Goal: Task Accomplishment & Management: Manage account settings

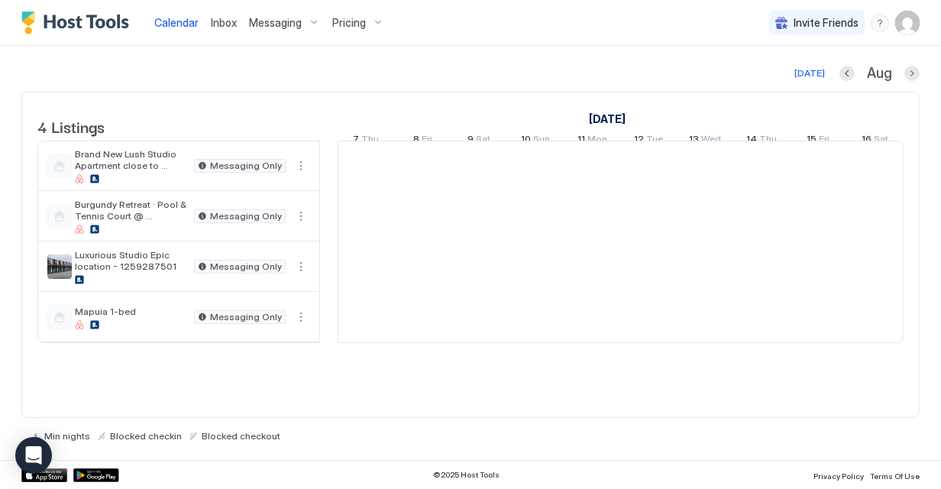
scroll to position [0, 849]
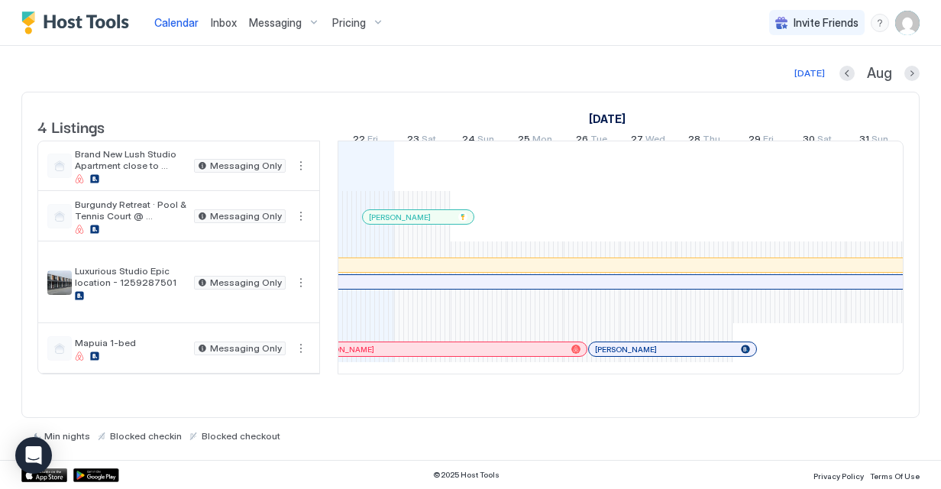
click at [910, 12] on img "User profile" at bounding box center [907, 23] width 24 height 24
click at [829, 80] on div "Settings" at bounding box center [822, 86] width 194 height 27
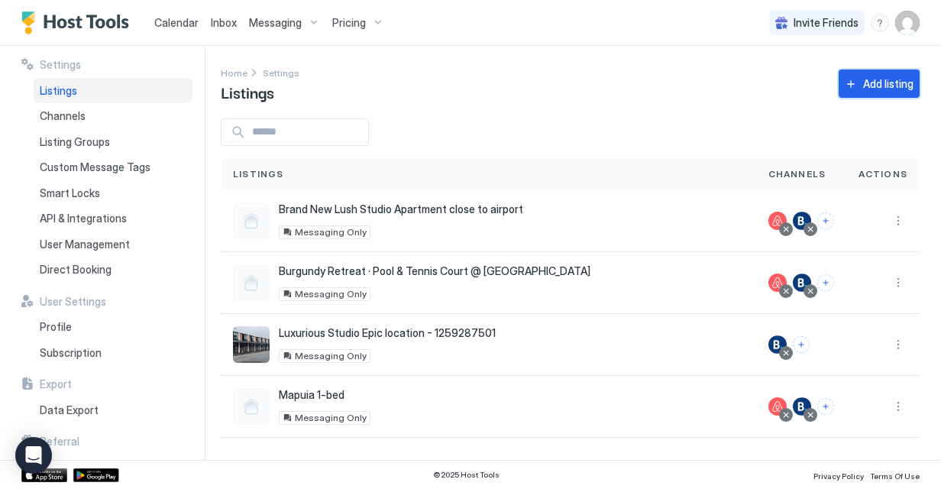
click at [861, 86] on button "Add listing" at bounding box center [879, 84] width 81 height 28
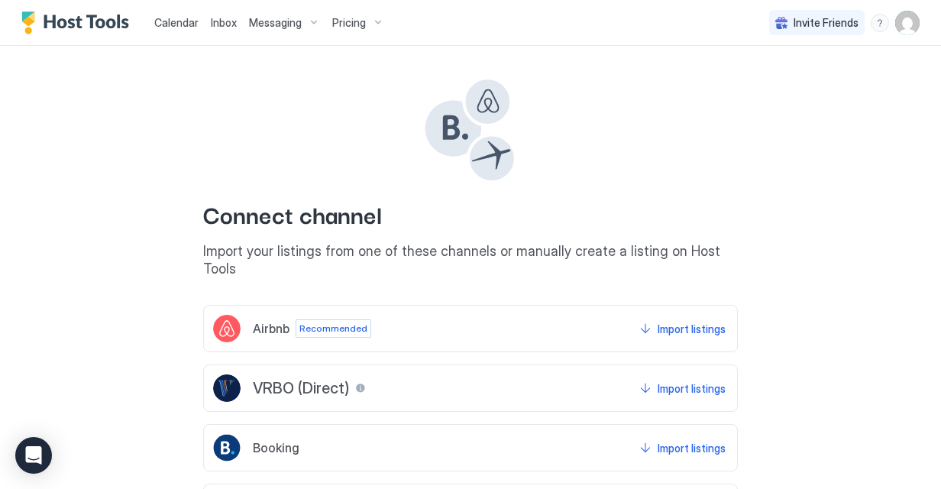
scroll to position [113, 0]
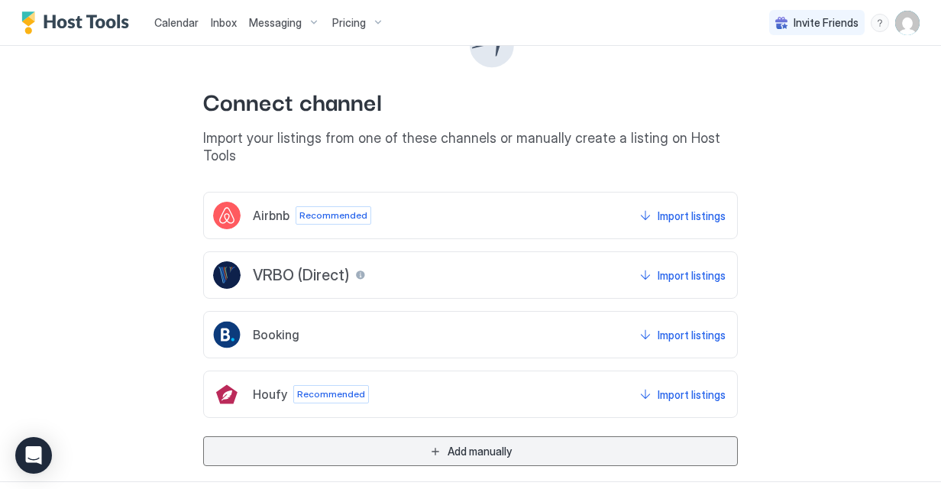
click at [483, 443] on div "Add manually" at bounding box center [480, 451] width 64 height 16
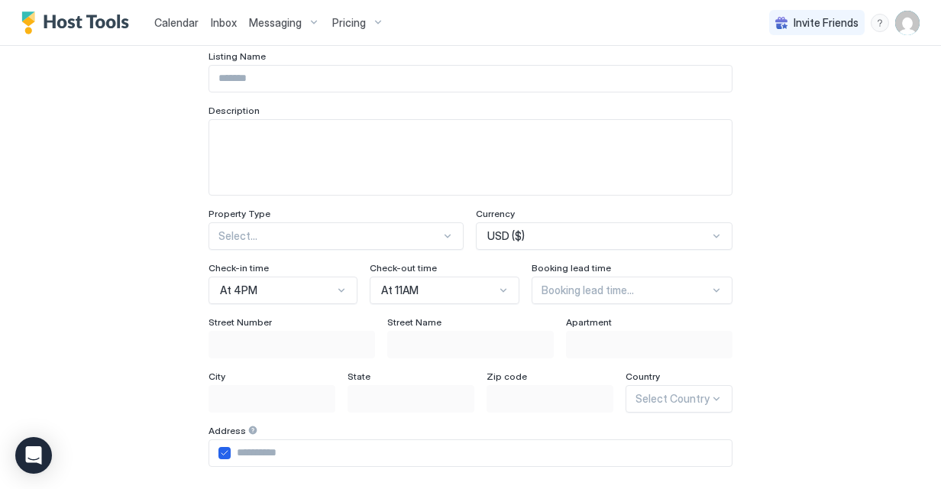
scroll to position [0, 0]
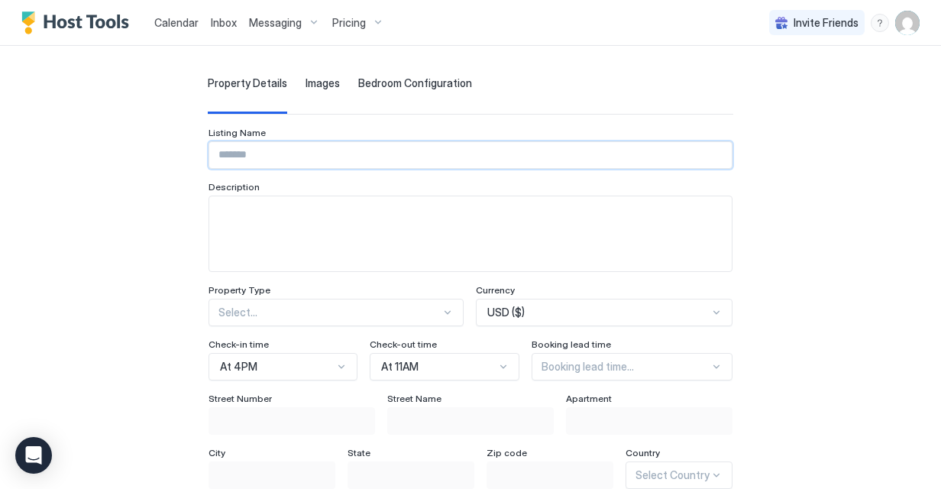
click at [367, 145] on input "Input Field" at bounding box center [470, 155] width 522 height 26
type input "**********"
type input "*******"
click at [282, 225] on textarea "Input Field" at bounding box center [470, 233] width 522 height 75
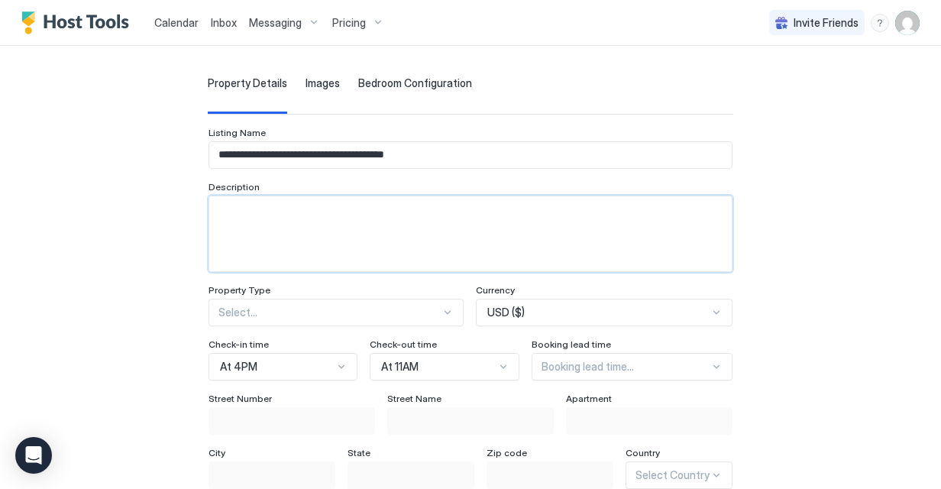
paste textarea "**********"
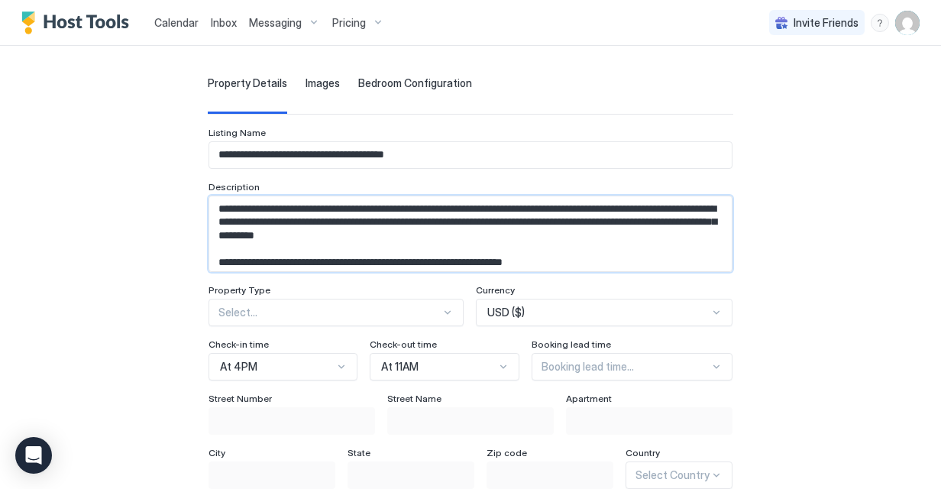
scroll to position [24, 0]
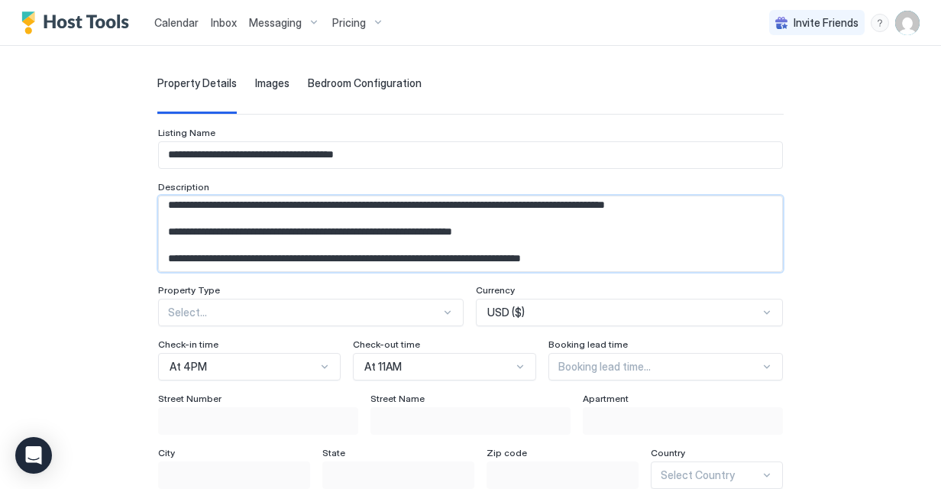
type textarea "**********"
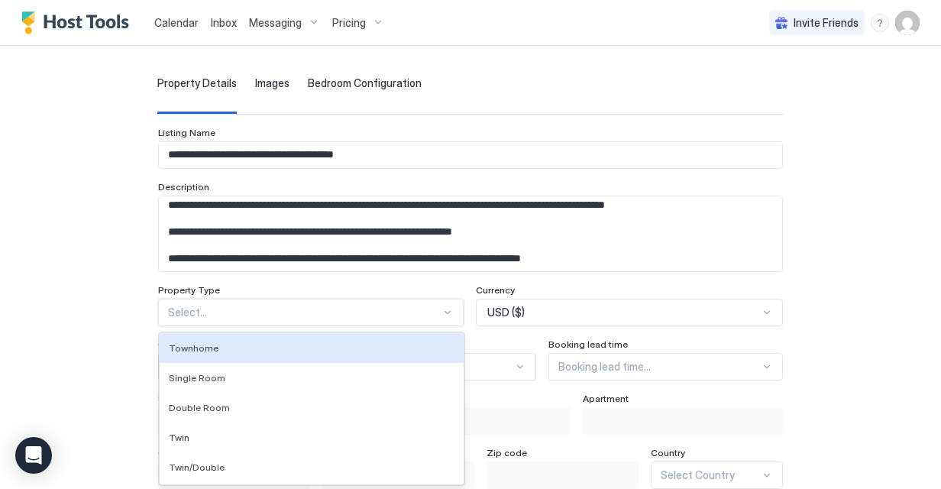
click at [287, 315] on div "65 results available. Use Up and Down to choose options, press Enter to select …" at bounding box center [310, 312] width 305 height 27
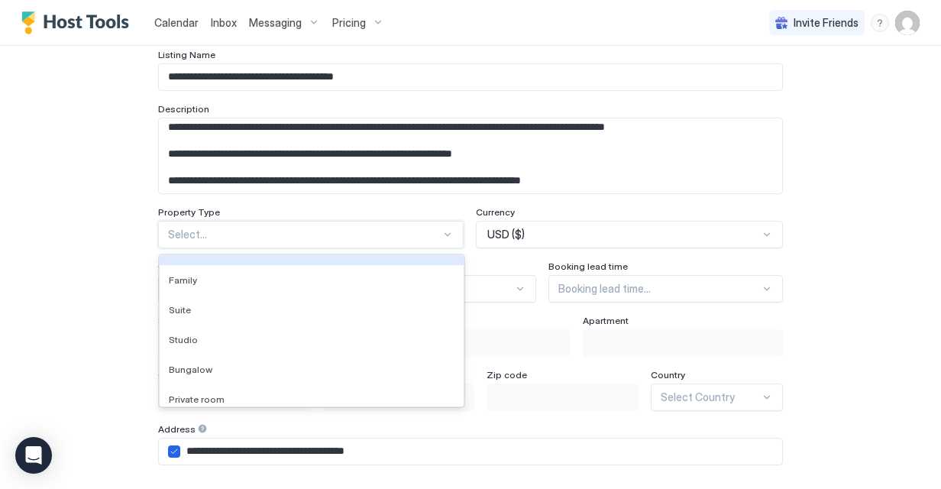
scroll to position [229, 0]
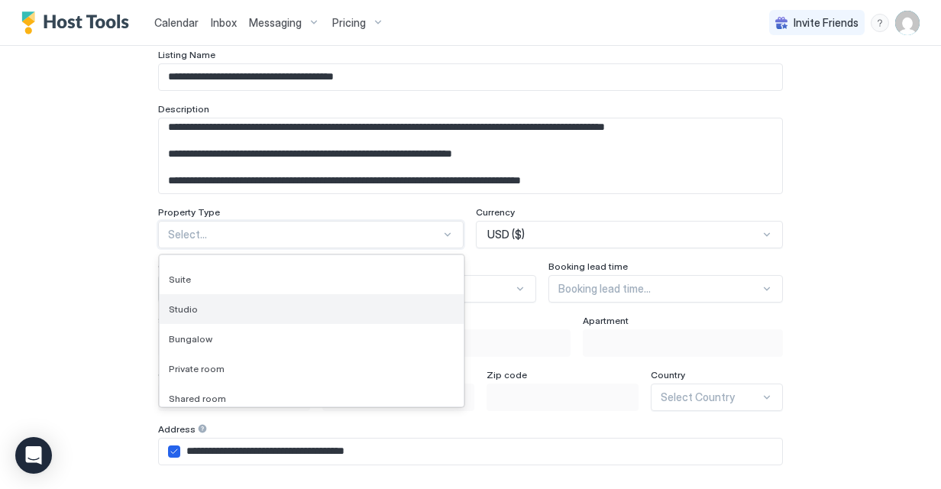
click at [293, 298] on div "Studio" at bounding box center [312, 309] width 304 height 30
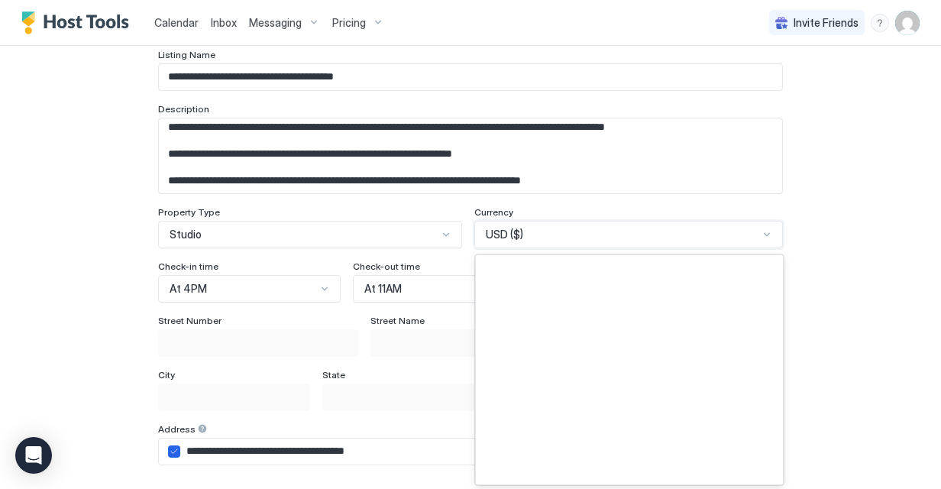
click at [515, 234] on span "USD ($)" at bounding box center [504, 235] width 37 height 14
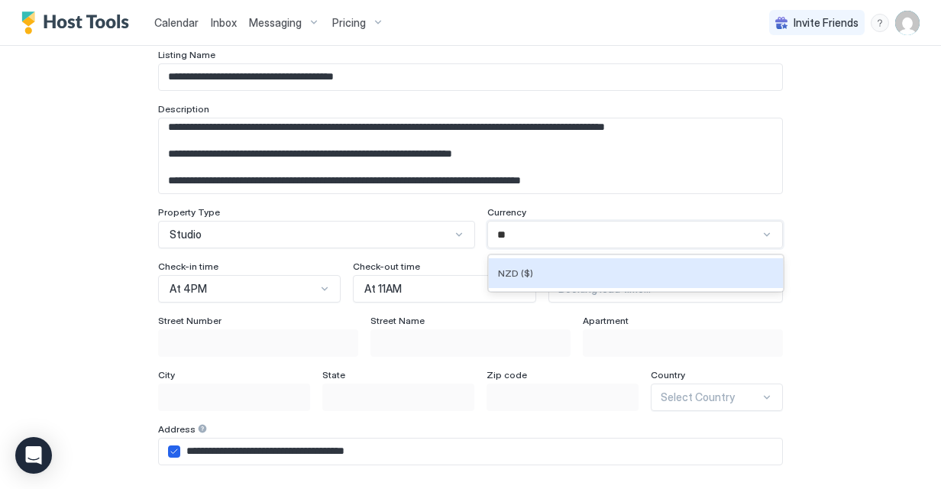
scroll to position [0, 0]
click at [530, 255] on div "NZD ($)" at bounding box center [636, 273] width 295 height 36
type input "**"
click at [324, 286] on div "At 4PM" at bounding box center [249, 288] width 183 height 27
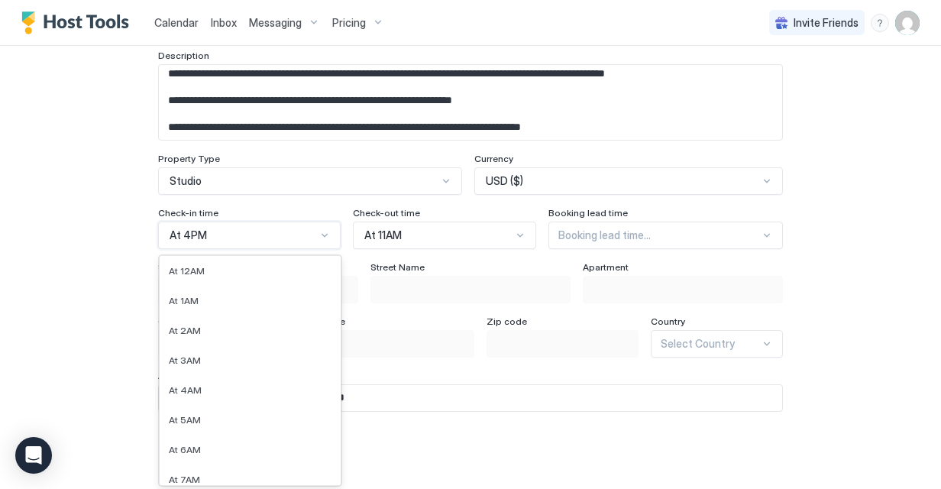
scroll to position [287, 0]
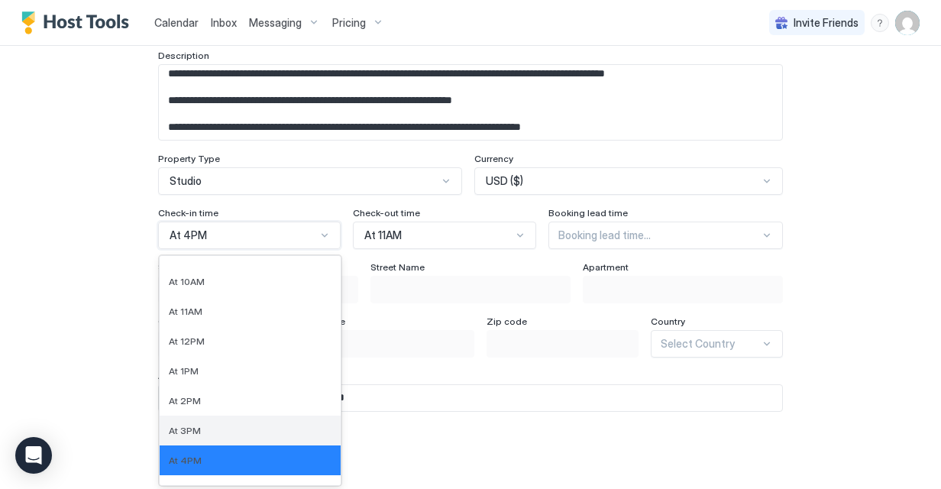
click at [254, 420] on div "At 3PM" at bounding box center [250, 430] width 181 height 30
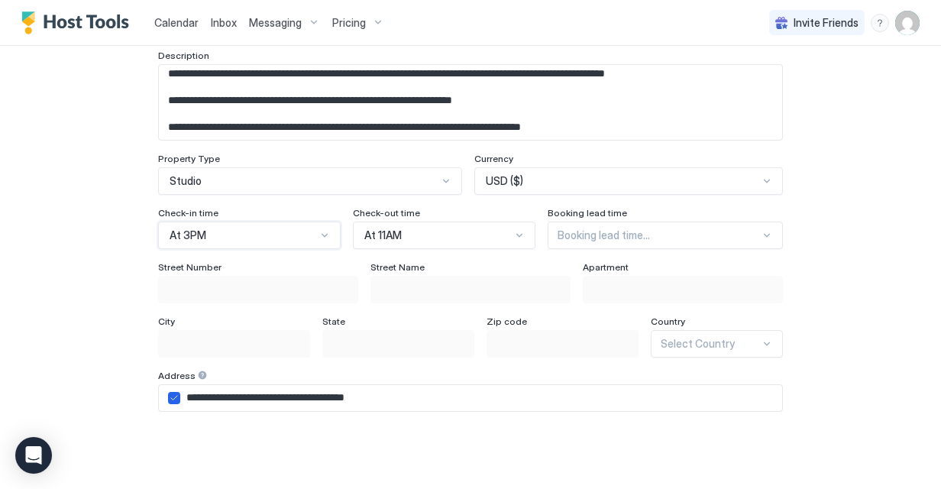
click at [432, 234] on div "At 11AM" at bounding box center [437, 235] width 147 height 14
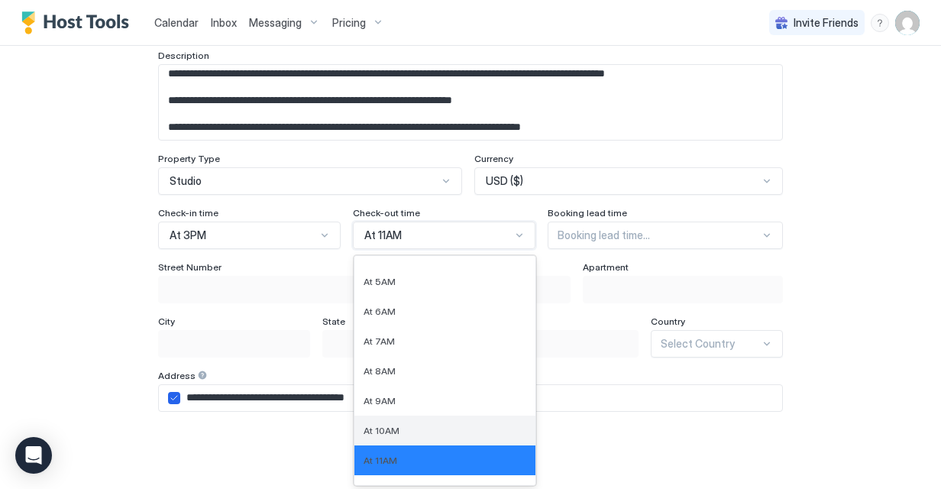
click at [402, 429] on div "At 10AM" at bounding box center [445, 430] width 163 height 11
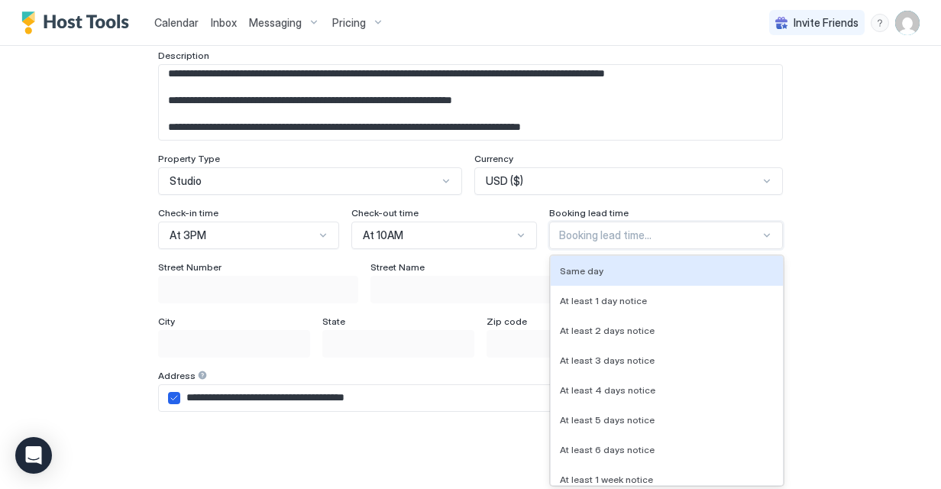
drag, startPoint x: 629, startPoint y: 229, endPoint x: 628, endPoint y: 238, distance: 9.2
click at [629, 229] on div at bounding box center [659, 235] width 201 height 14
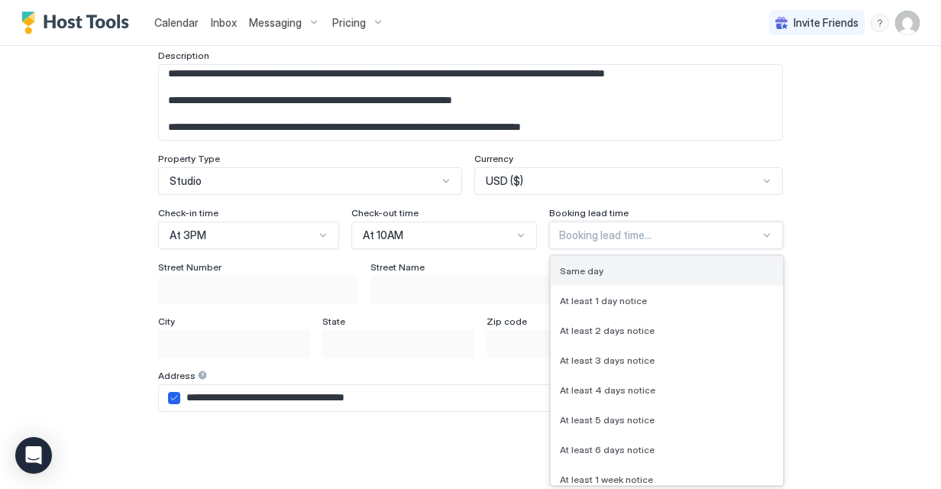
click at [619, 270] on div "Same day" at bounding box center [667, 270] width 214 height 11
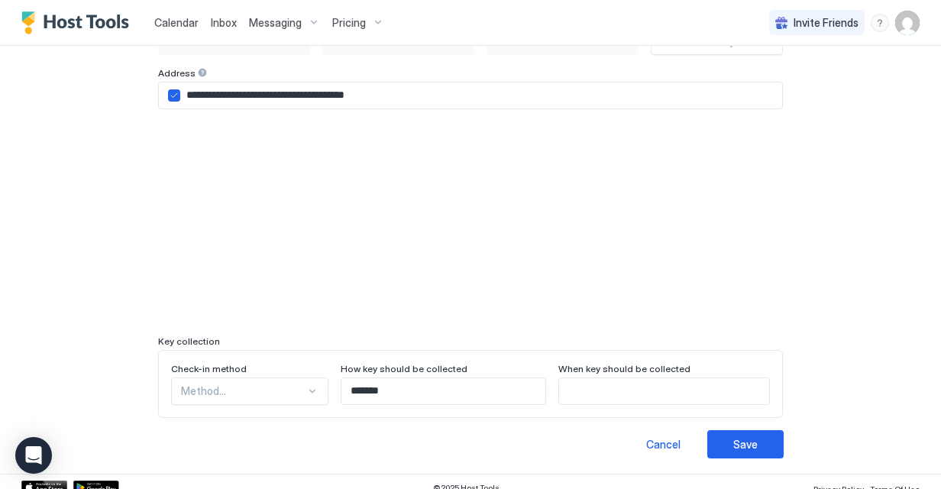
scroll to position [437, 0]
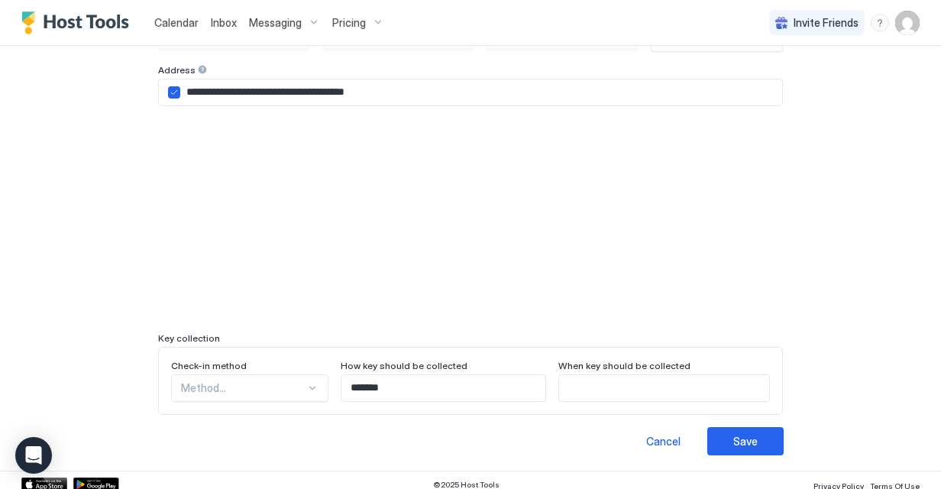
click at [256, 386] on div "Method..." at bounding box center [249, 387] width 157 height 27
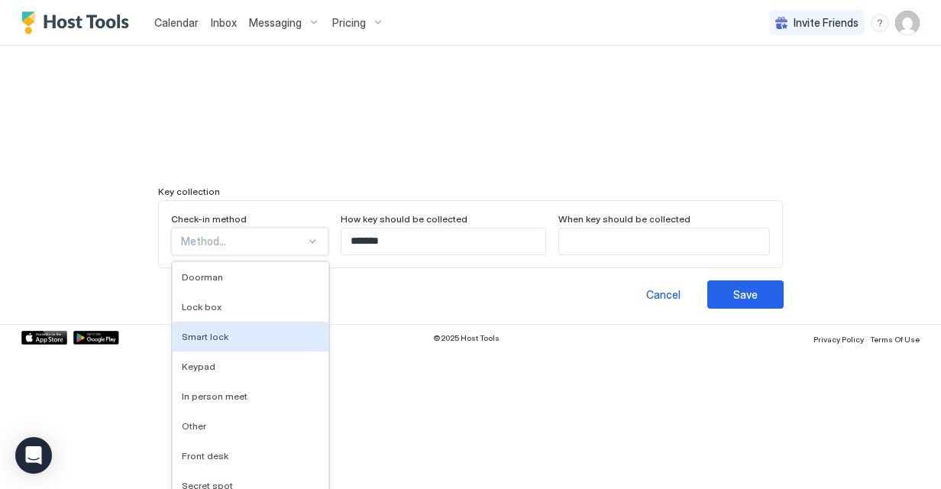
click at [248, 335] on div "**********" at bounding box center [470, 244] width 941 height 489
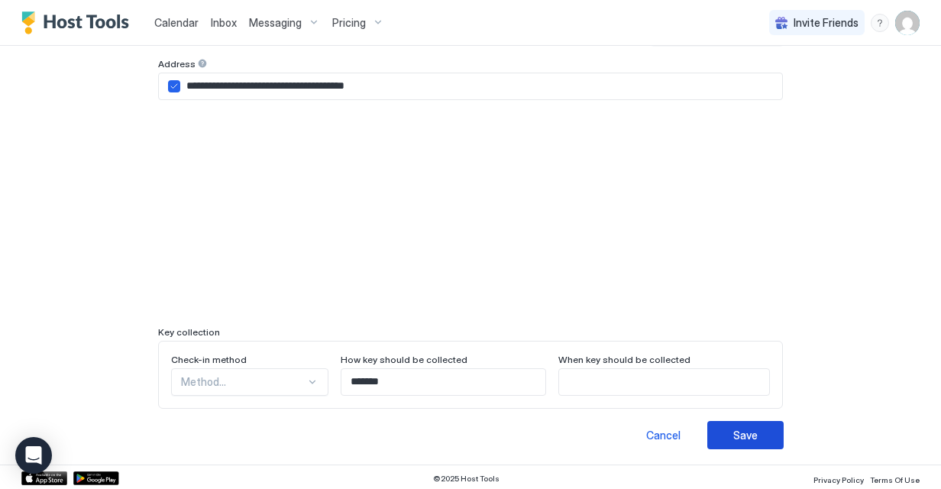
click at [733, 428] on div "Save" at bounding box center [745, 435] width 24 height 16
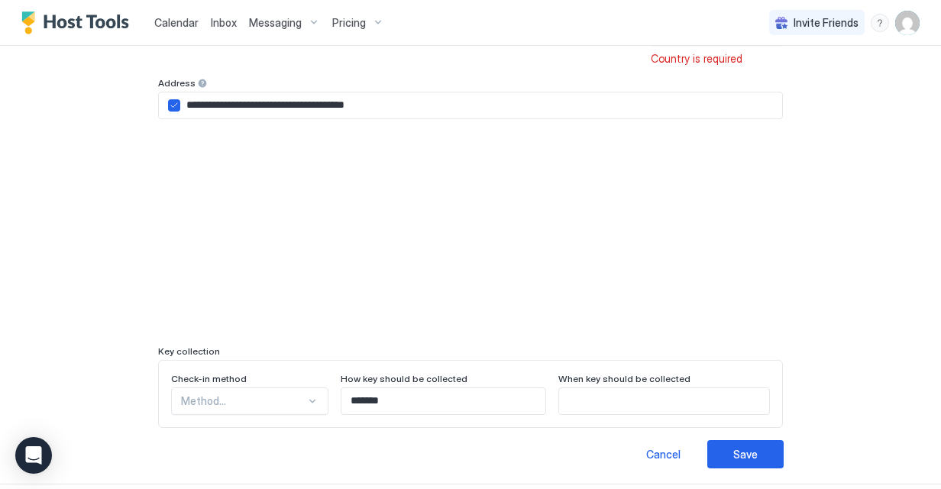
scroll to position [200, 0]
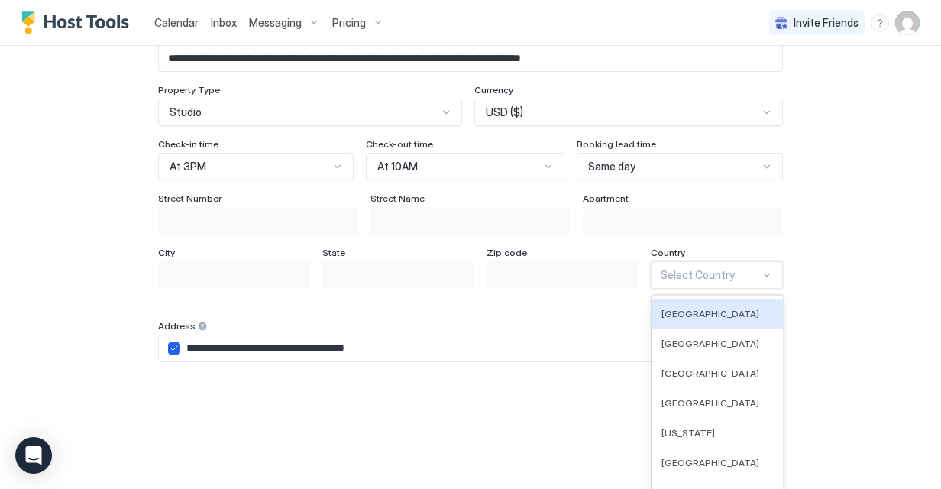
click at [726, 269] on div "249 results available. Use Up and Down to choose options, press Enter to select…" at bounding box center [717, 274] width 132 height 27
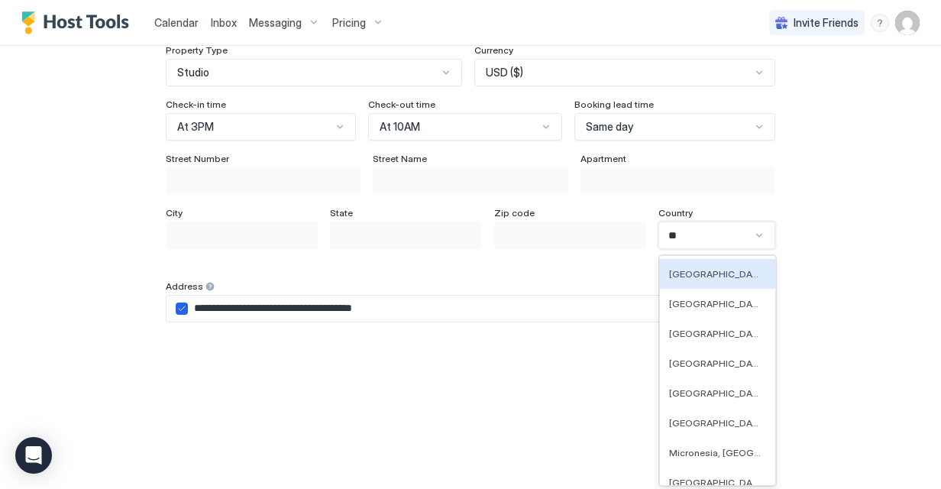
type input "***"
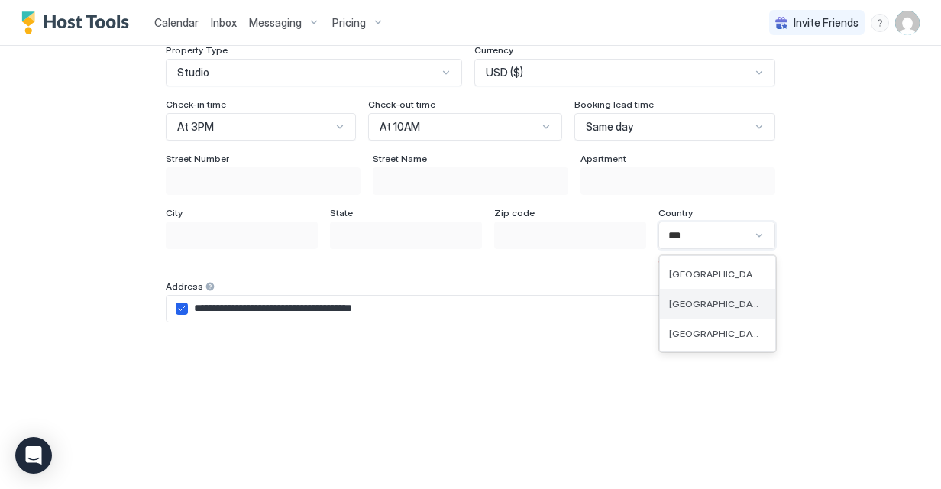
click at [719, 305] on span "[GEOGRAPHIC_DATA]" at bounding box center [716, 303] width 94 height 11
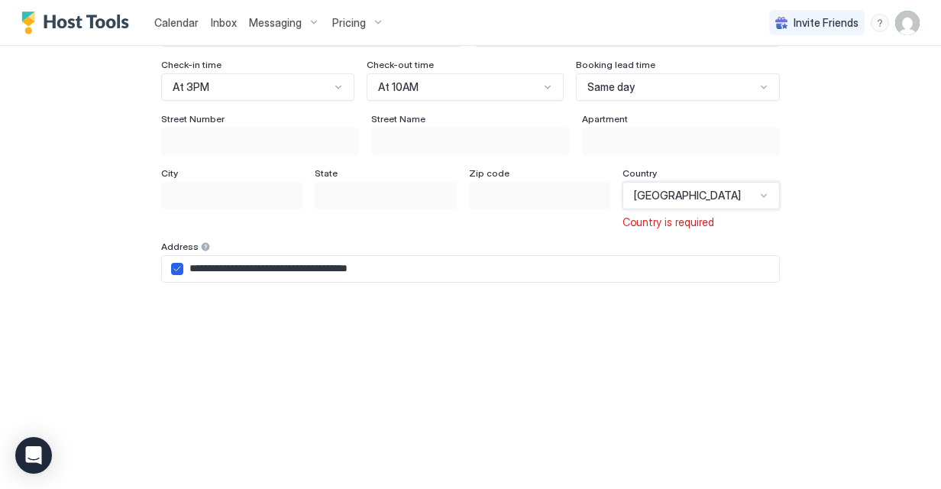
scroll to position [429, 0]
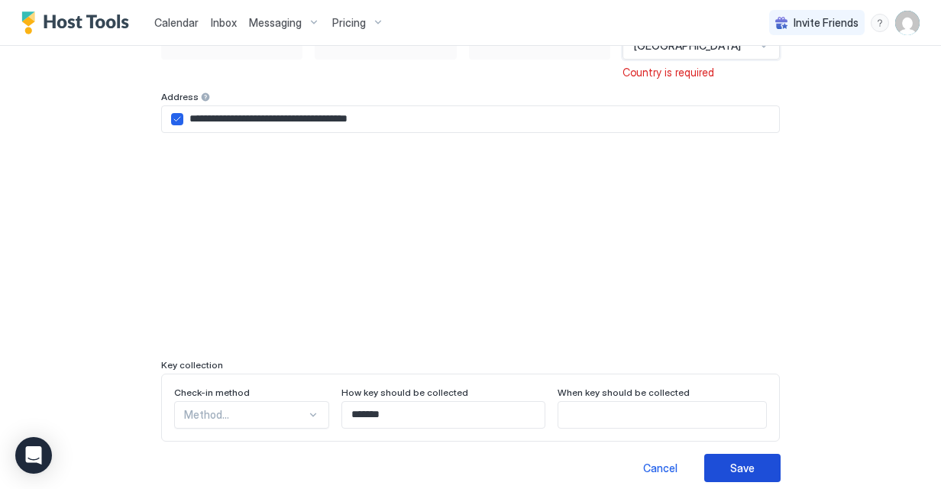
click at [752, 466] on button "Save" at bounding box center [742, 468] width 76 height 28
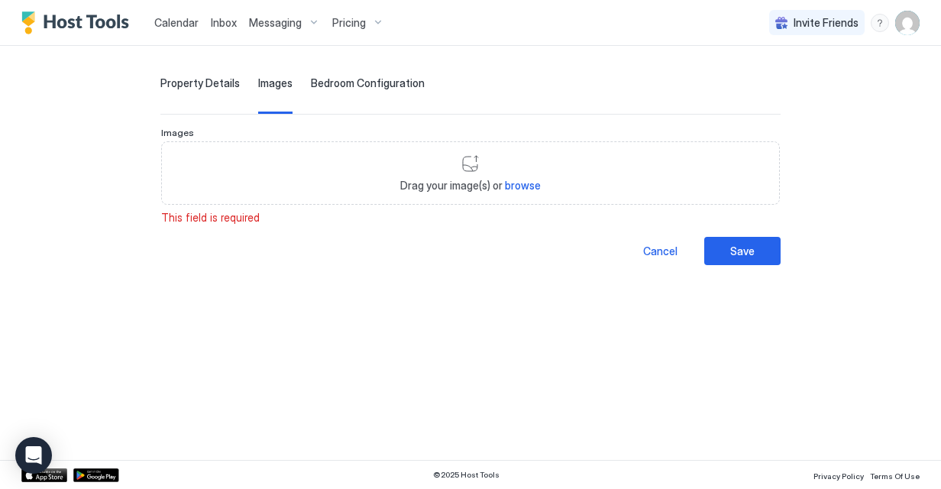
scroll to position [61, 0]
click at [409, 173] on div "Drag your image(s) or browse" at bounding box center [470, 173] width 619 height 64
type input "**********"
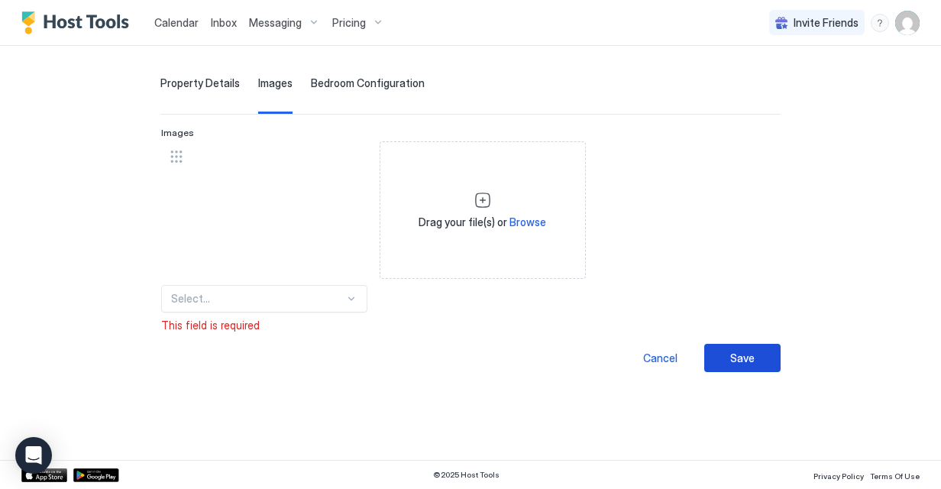
click at [732, 365] on button "Save" at bounding box center [742, 358] width 76 height 28
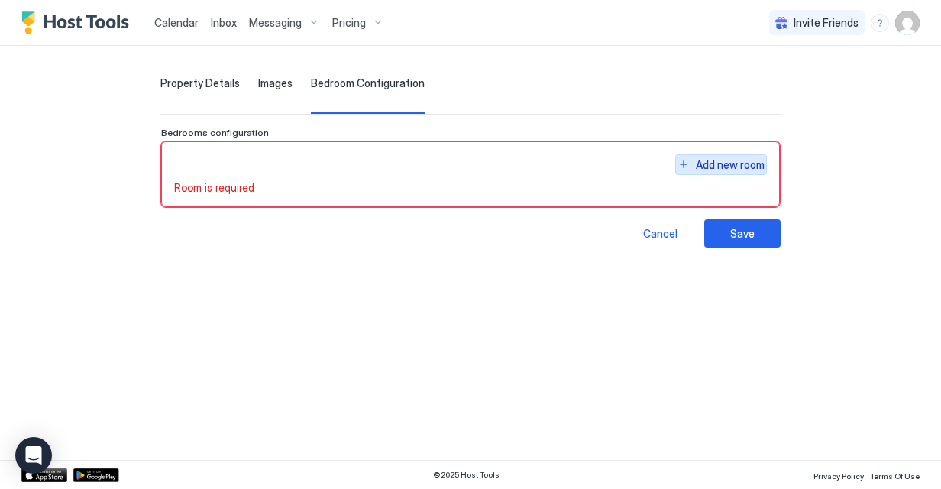
click at [742, 164] on div "Add new room" at bounding box center [730, 165] width 69 height 16
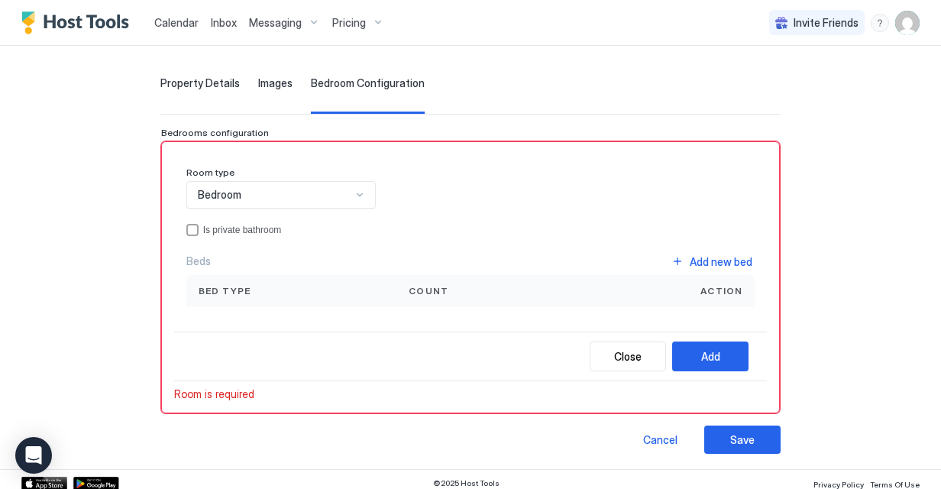
click at [278, 200] on div "Bedroom" at bounding box center [280, 194] width 189 height 27
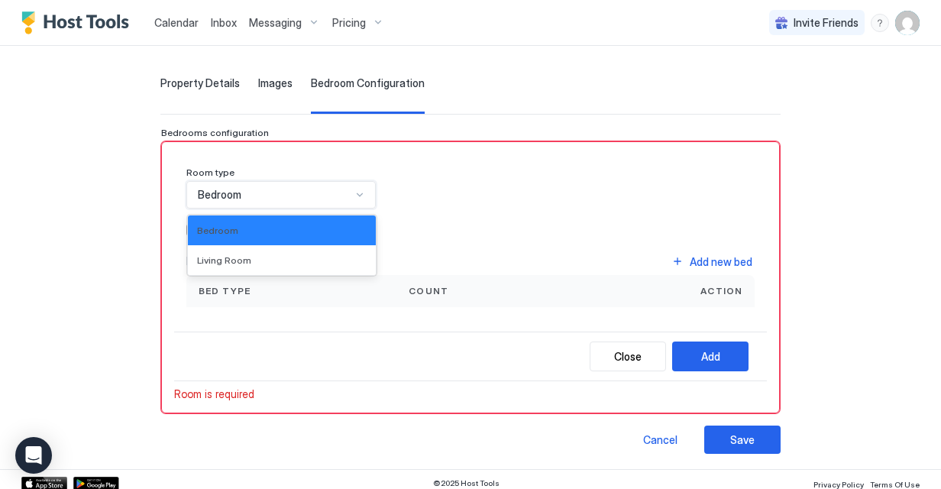
click at [278, 200] on div "Bedroom" at bounding box center [280, 194] width 189 height 27
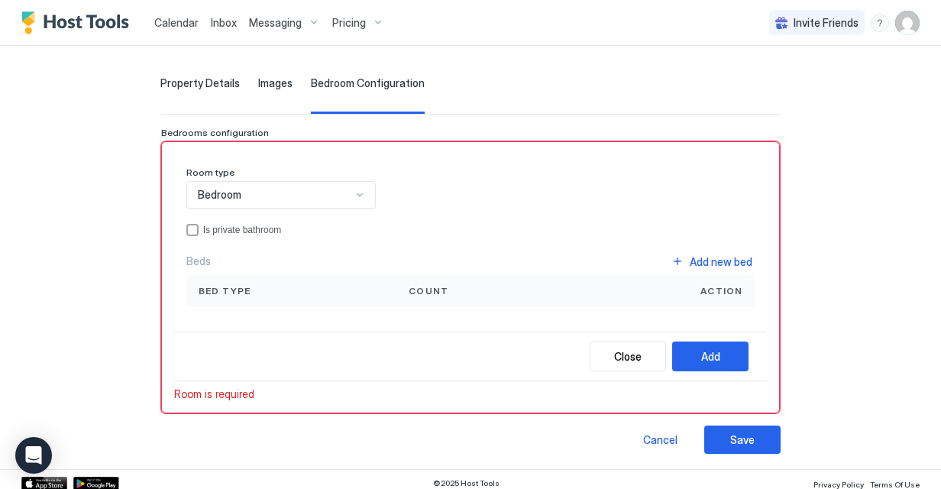
click at [239, 342] on div "Close Add" at bounding box center [470, 356] width 593 height 50
click at [305, 281] on div "Bed type" at bounding box center [291, 291] width 211 height 32
click at [715, 350] on button "Add" at bounding box center [710, 356] width 76 height 30
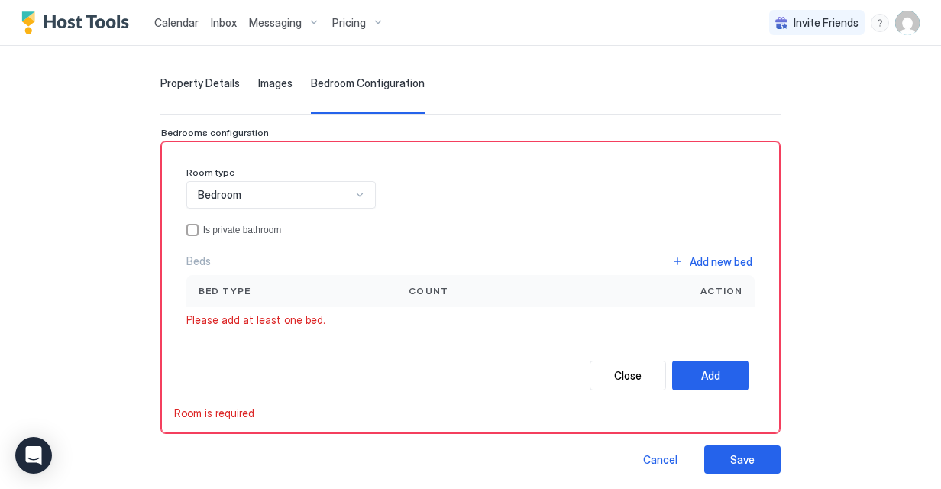
click at [325, 293] on div "Bed type" at bounding box center [292, 291] width 186 height 14
click at [189, 231] on div "privateBathroom" at bounding box center [192, 230] width 12 height 12
click at [189, 231] on icon "privateBathroom" at bounding box center [192, 229] width 9 height 9
click at [252, 362] on div "Close Add" at bounding box center [470, 376] width 593 height 50
drag, startPoint x: 257, startPoint y: 292, endPoint x: 360, endPoint y: 293, distance: 103.9
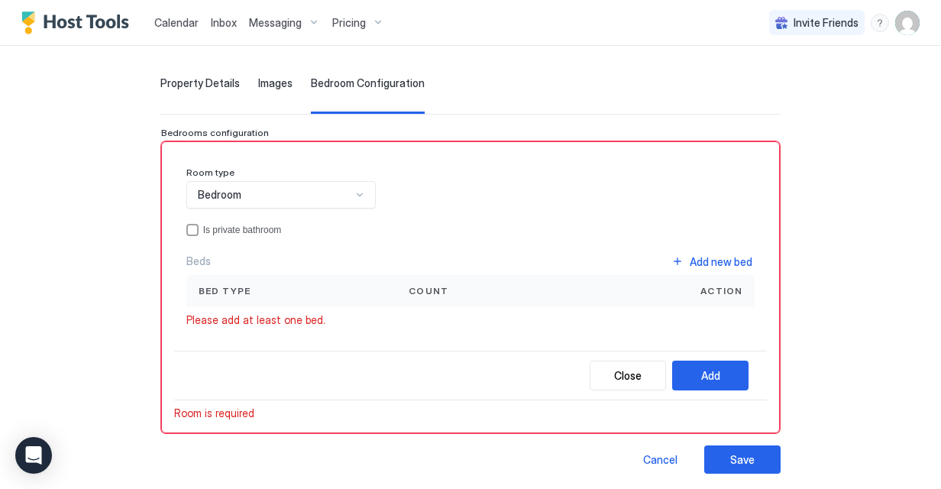
click at [260, 293] on div "Bed type" at bounding box center [292, 291] width 186 height 14
click at [480, 301] on div "Count" at bounding box center [484, 291] width 176 height 32
click at [703, 293] on span "Action" at bounding box center [721, 291] width 42 height 14
click at [243, 373] on div "Close Add" at bounding box center [470, 376] width 593 height 50
click at [225, 281] on div "Bed type" at bounding box center [291, 291] width 211 height 32
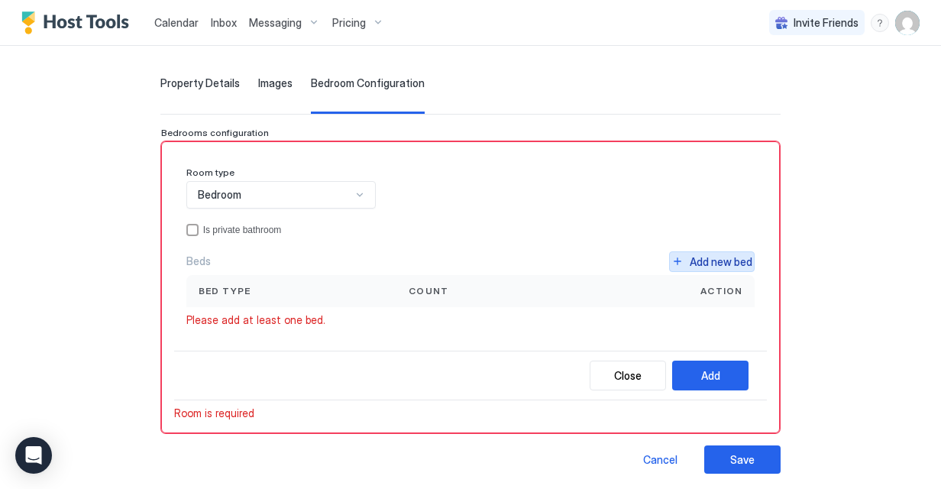
click at [739, 263] on div "Add new bed" at bounding box center [721, 262] width 63 height 16
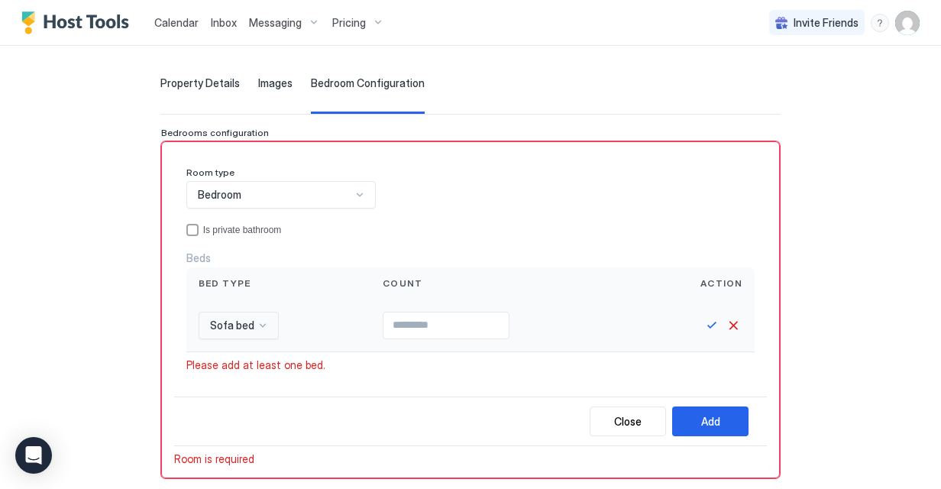
click at [264, 327] on div "Sofa bed" at bounding box center [239, 325] width 80 height 27
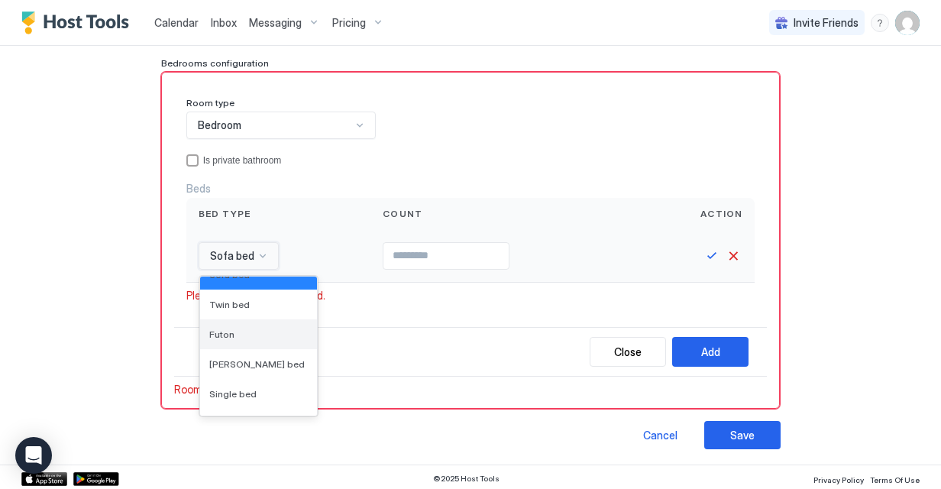
scroll to position [0, 0]
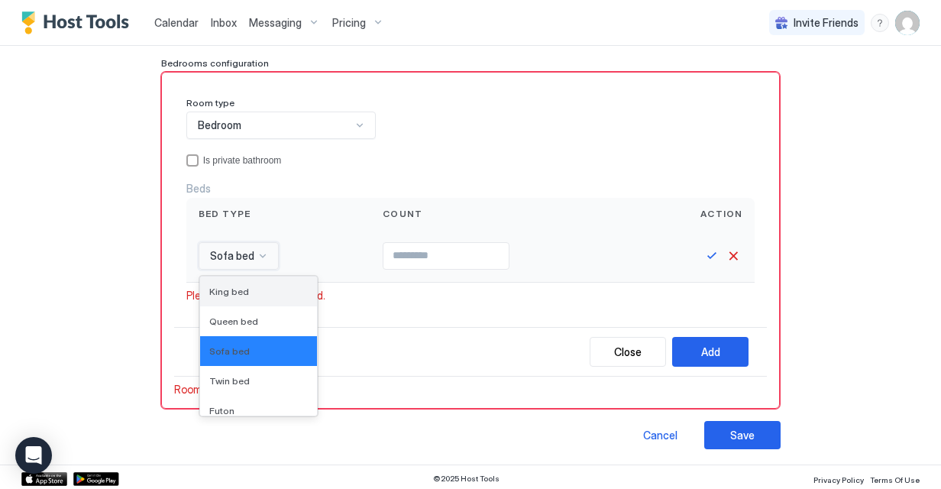
click at [252, 290] on div "King bed" at bounding box center [258, 291] width 99 height 11
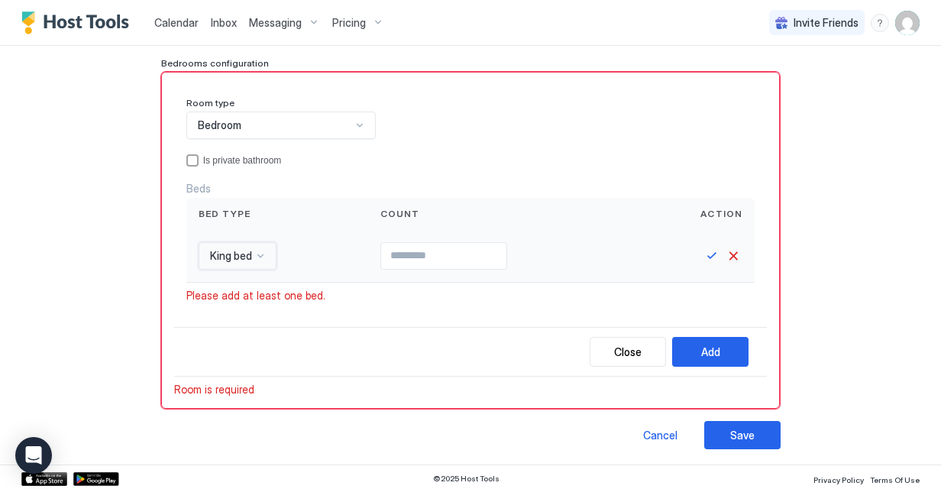
click at [437, 250] on input "Input Field" at bounding box center [443, 256] width 125 height 26
type input "*"
click at [505, 250] on input "*" at bounding box center [443, 256] width 125 height 26
click at [713, 353] on div "Add" at bounding box center [710, 352] width 19 height 16
click at [693, 351] on button "Add" at bounding box center [710, 352] width 76 height 30
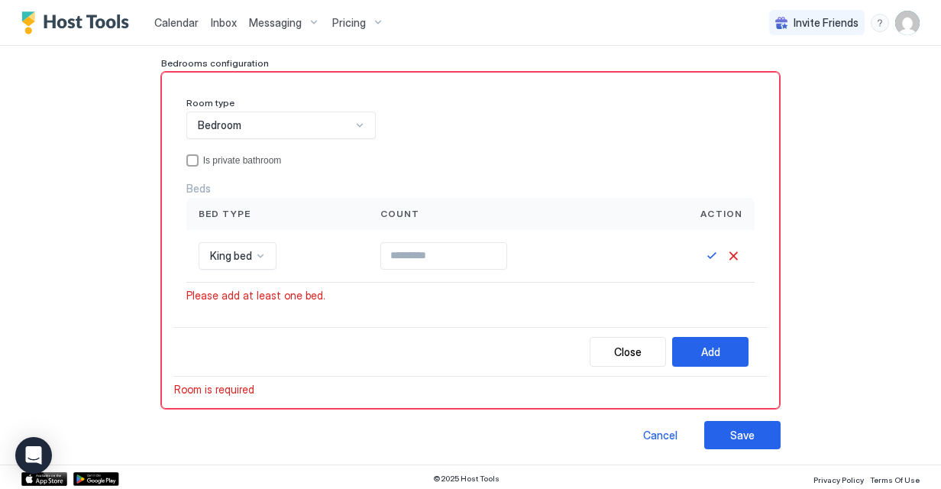
click at [403, 359] on div "Close Add" at bounding box center [470, 352] width 593 height 50
click at [706, 260] on button "Save" at bounding box center [712, 256] width 18 height 18
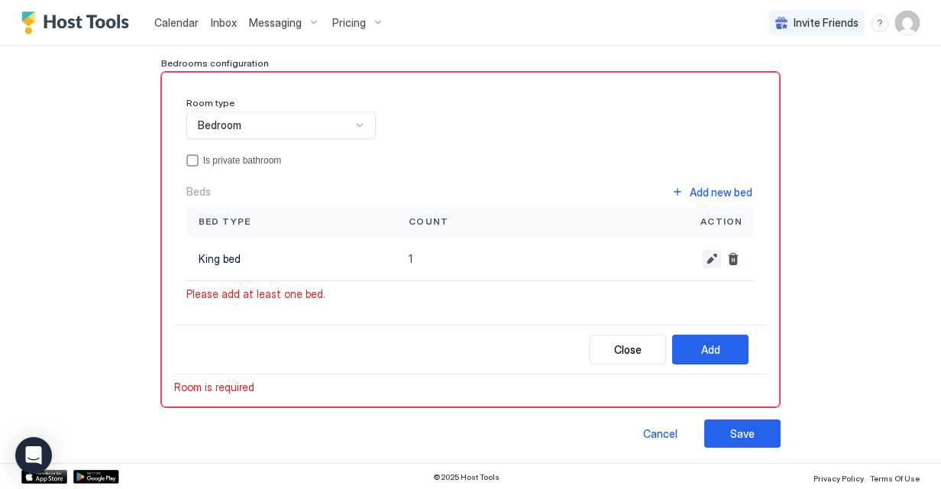
scroll to position [67, 0]
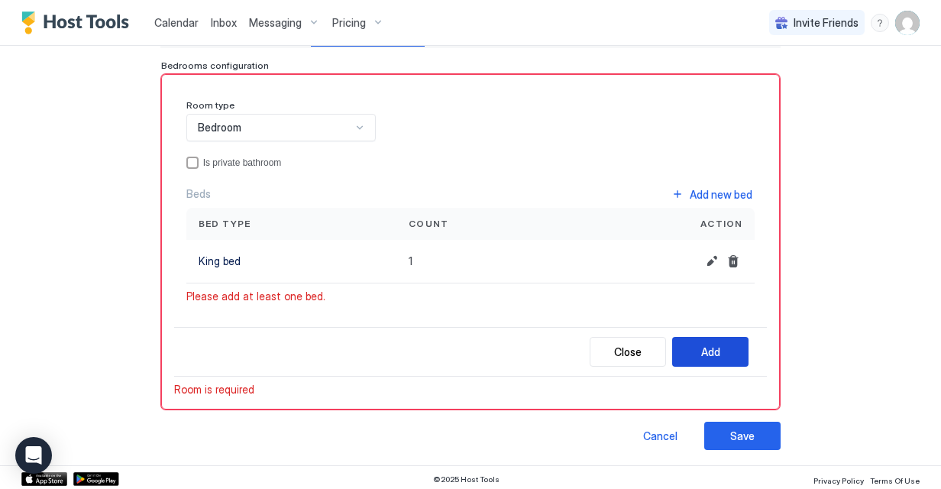
click at [707, 346] on div "Add" at bounding box center [710, 352] width 19 height 16
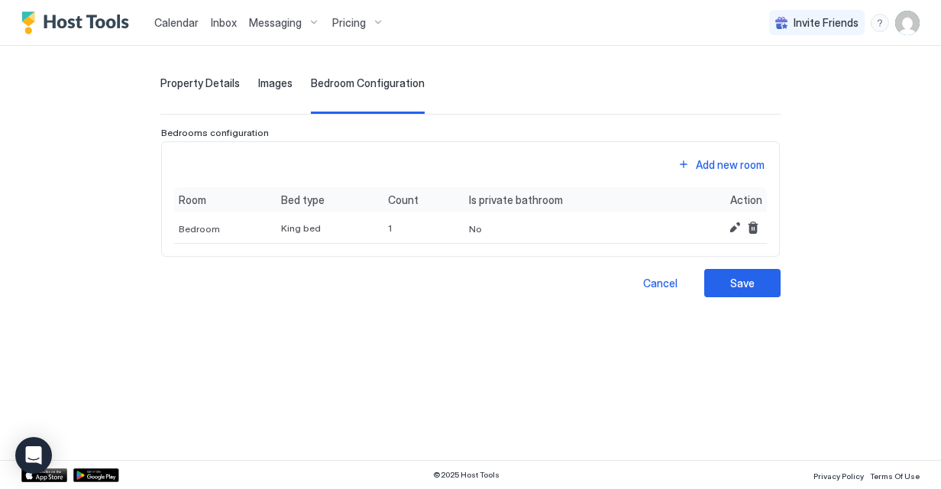
scroll to position [0, 0]
click at [733, 280] on div "Save" at bounding box center [742, 283] width 24 height 16
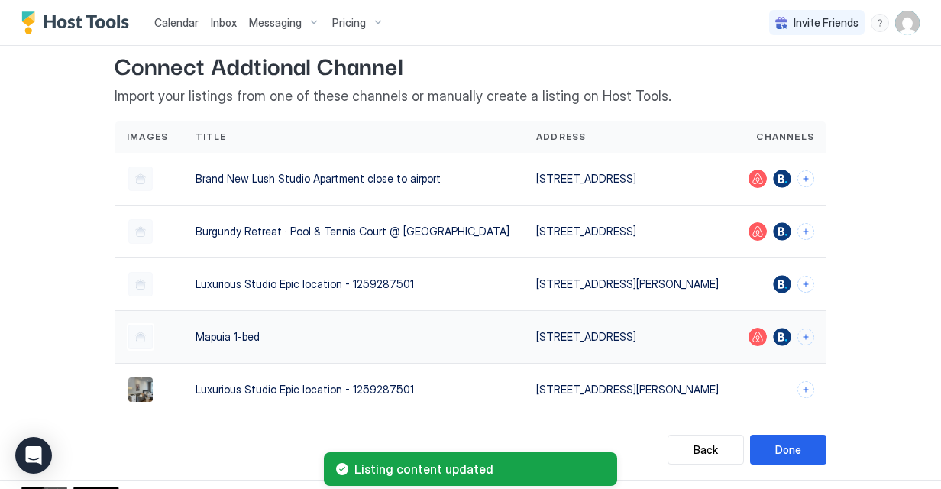
scroll to position [45, 0]
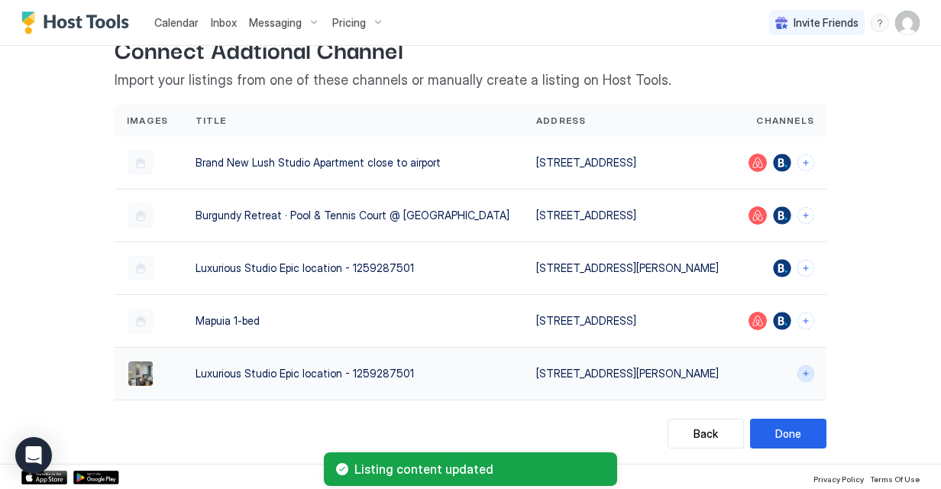
click at [801, 370] on button "Connect channels" at bounding box center [805, 373] width 17 height 17
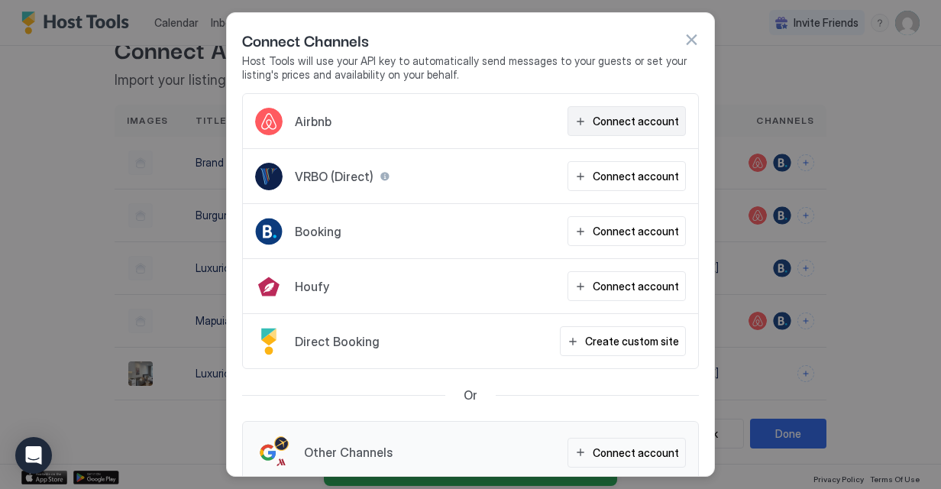
click at [654, 118] on div "Connect account" at bounding box center [636, 121] width 86 height 16
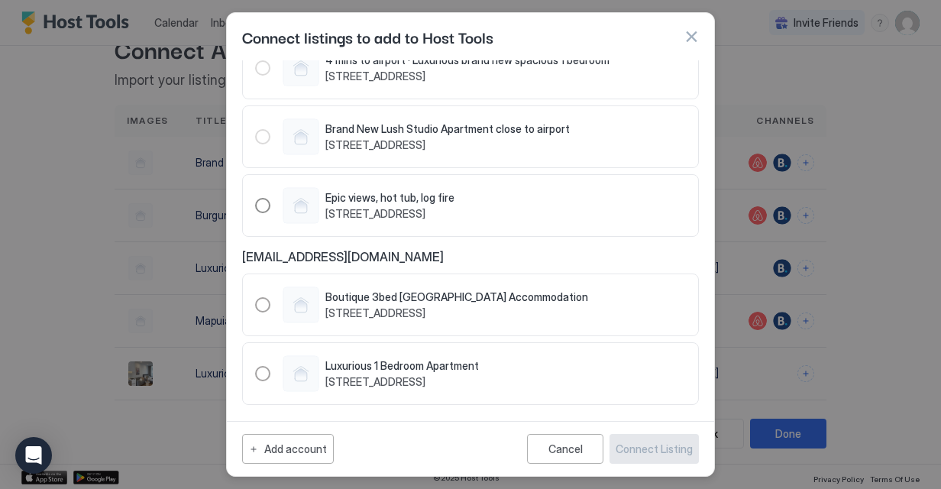
scroll to position [0, 0]
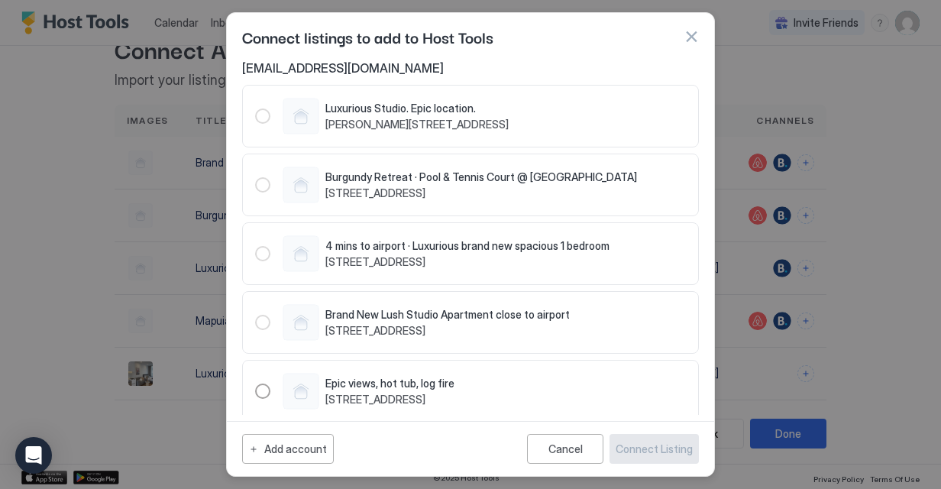
click at [499, 118] on span "[PERSON_NAME][STREET_ADDRESS]" at bounding box center [416, 125] width 183 height 14
click at [574, 457] on button "Cancel" at bounding box center [565, 449] width 76 height 30
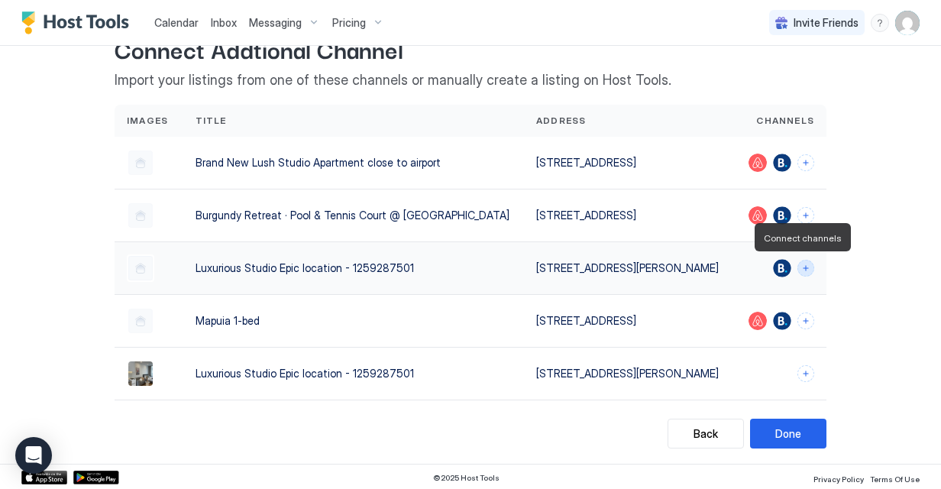
click at [801, 265] on button "Connect channels" at bounding box center [805, 268] width 17 height 17
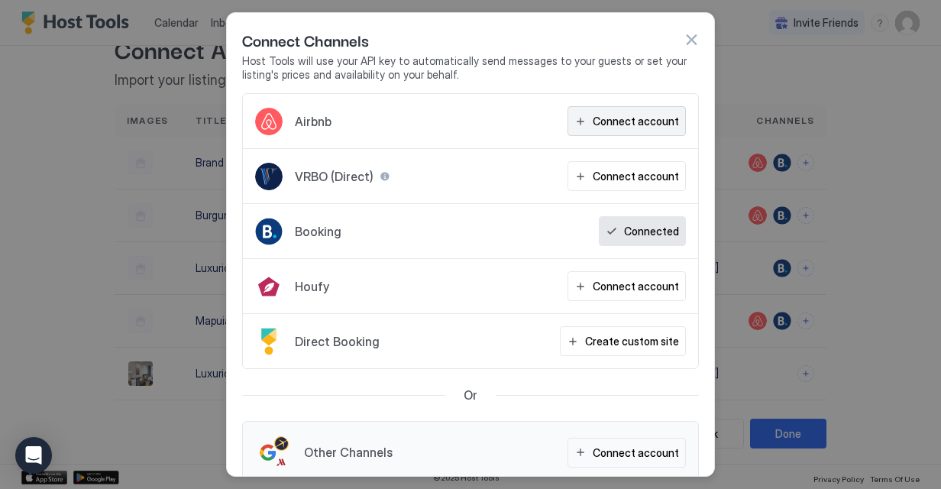
click at [663, 124] on div "Connect account" at bounding box center [636, 121] width 86 height 16
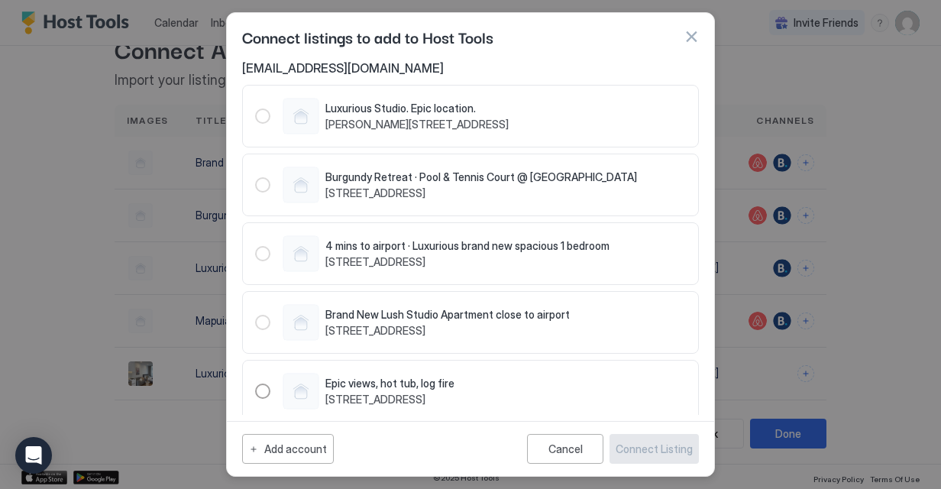
click at [620, 111] on div "Luxurious Studio. Epic location. [PERSON_NAME][STREET_ADDRESS]" at bounding box center [470, 116] width 431 height 37
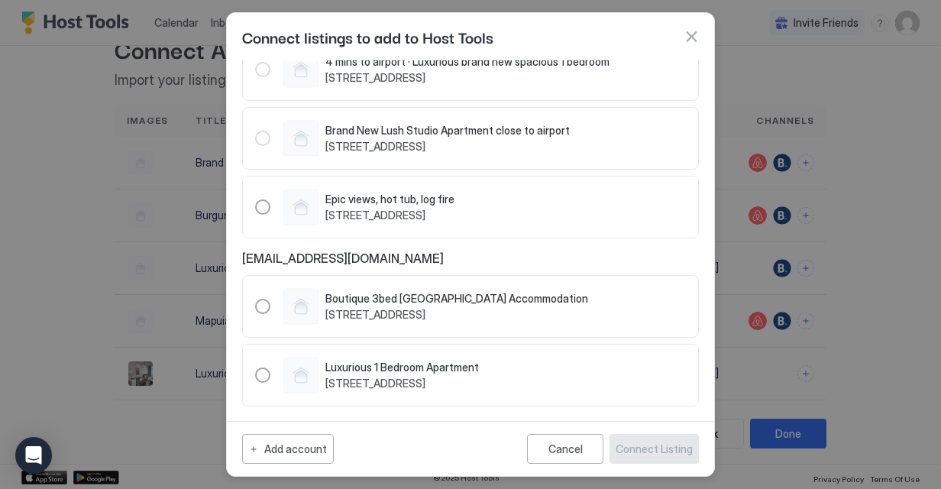
scroll to position [186, 0]
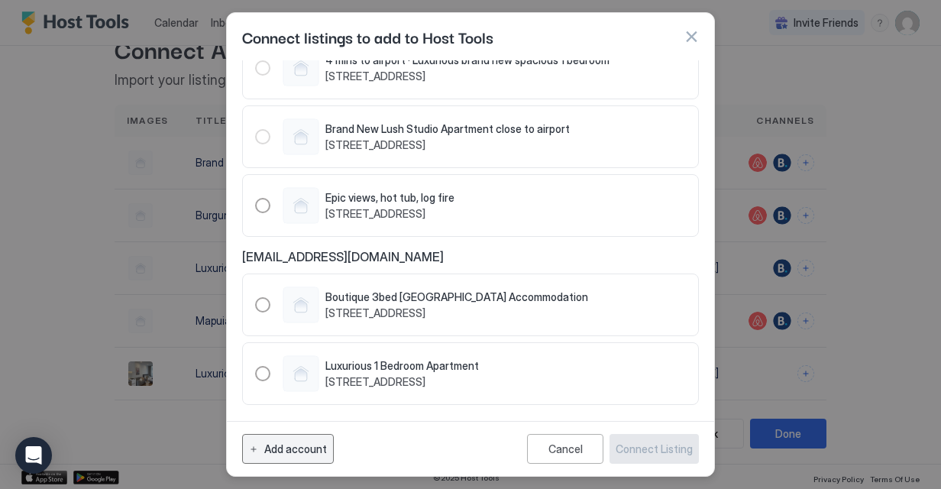
click at [301, 448] on div "Add account" at bounding box center [295, 449] width 63 height 16
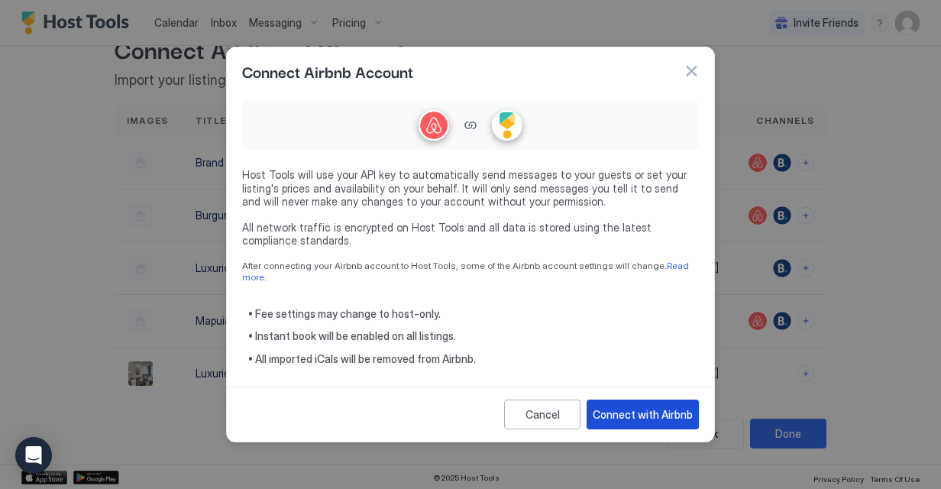
click at [637, 399] on button "Connect with Airbnb" at bounding box center [643, 414] width 112 height 30
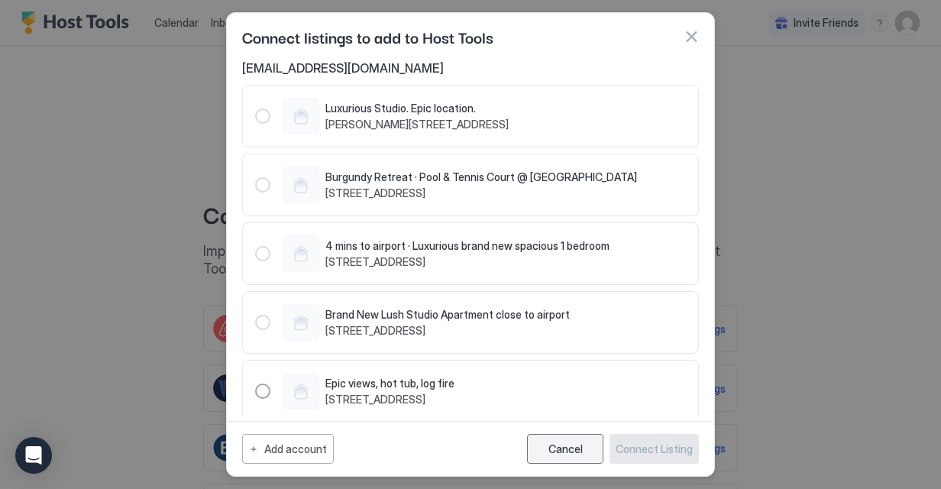
click at [562, 442] on button "Cancel" at bounding box center [565, 449] width 76 height 30
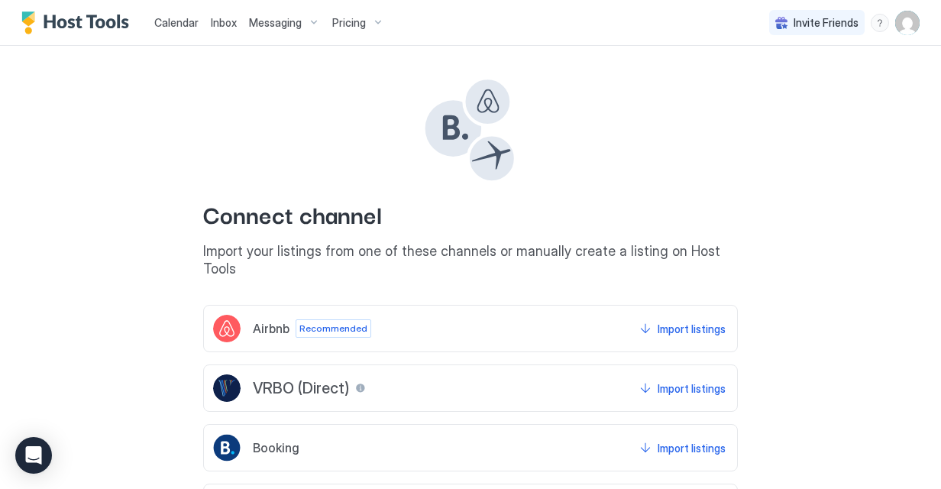
click at [895, 15] on img "User profile" at bounding box center [907, 23] width 24 height 24
click at [822, 82] on div "Settings" at bounding box center [810, 86] width 194 height 27
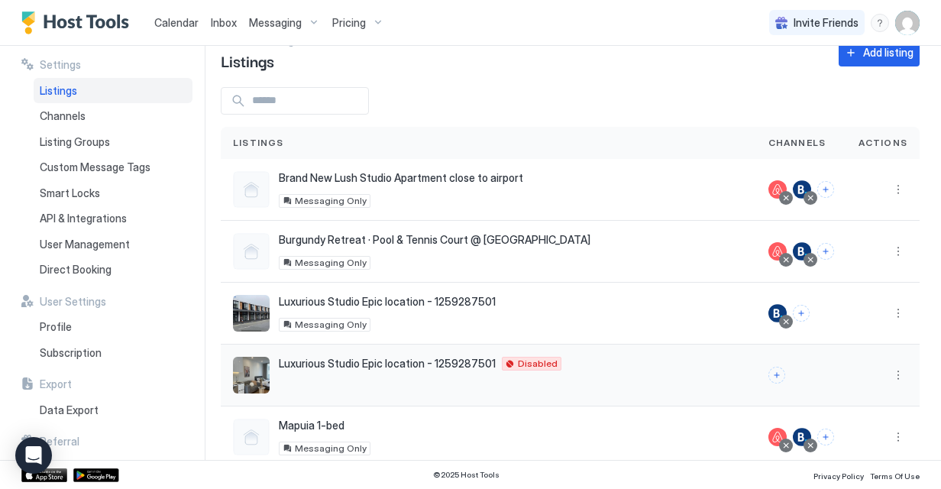
scroll to position [57, 0]
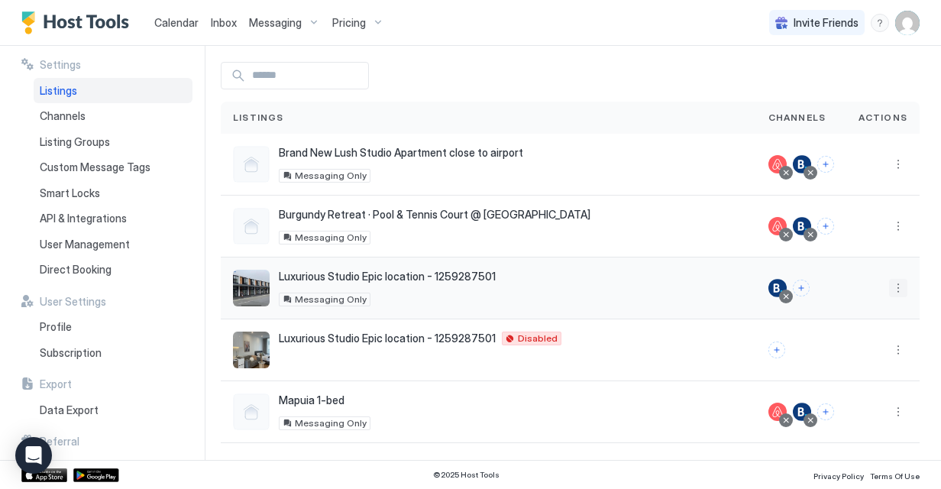
click at [889, 292] on button "More options" at bounding box center [898, 288] width 18 height 18
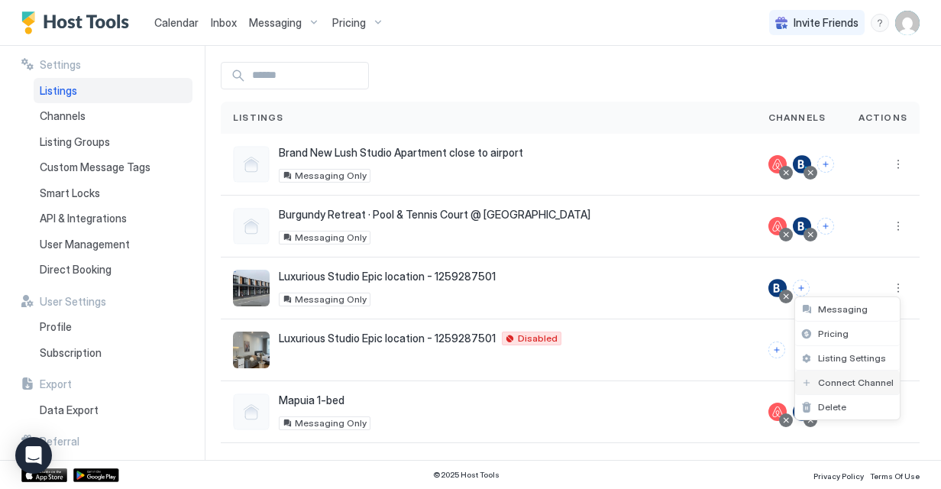
click at [863, 383] on span "Connect Channel" at bounding box center [856, 382] width 76 height 11
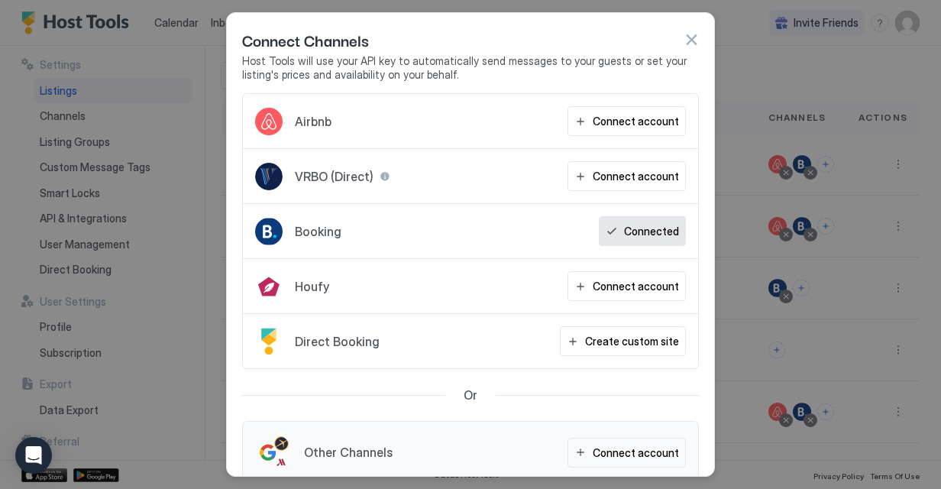
click at [690, 38] on button "button" at bounding box center [691, 39] width 15 height 15
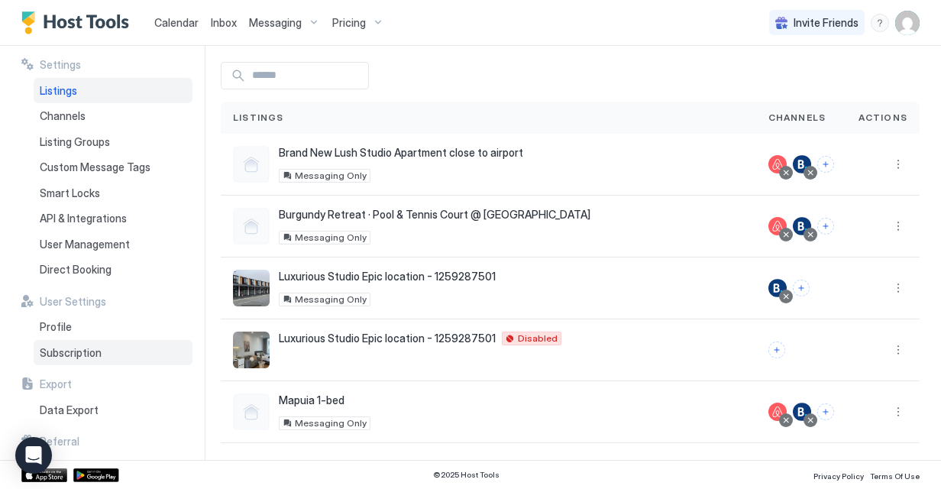
click at [89, 359] on div "Subscription" at bounding box center [113, 353] width 159 height 26
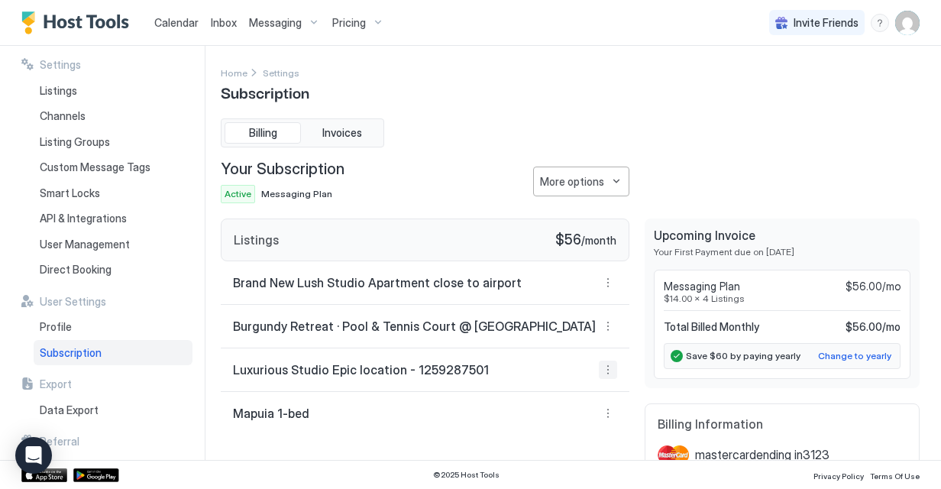
click at [599, 370] on button "More options" at bounding box center [608, 369] width 18 height 18
click at [585, 178] on div at bounding box center [470, 244] width 941 height 489
click at [593, 179] on button "More options" at bounding box center [581, 181] width 96 height 30
click at [587, 207] on div "Change Plan" at bounding box center [565, 207] width 118 height 24
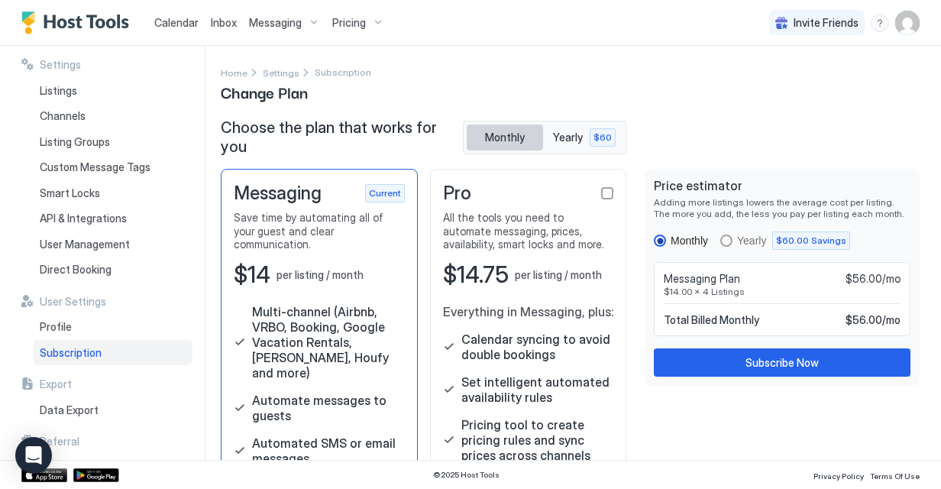
click at [521, 136] on button "Monthly" at bounding box center [505, 137] width 76 height 26
click at [105, 95] on div "Listings" at bounding box center [113, 91] width 159 height 26
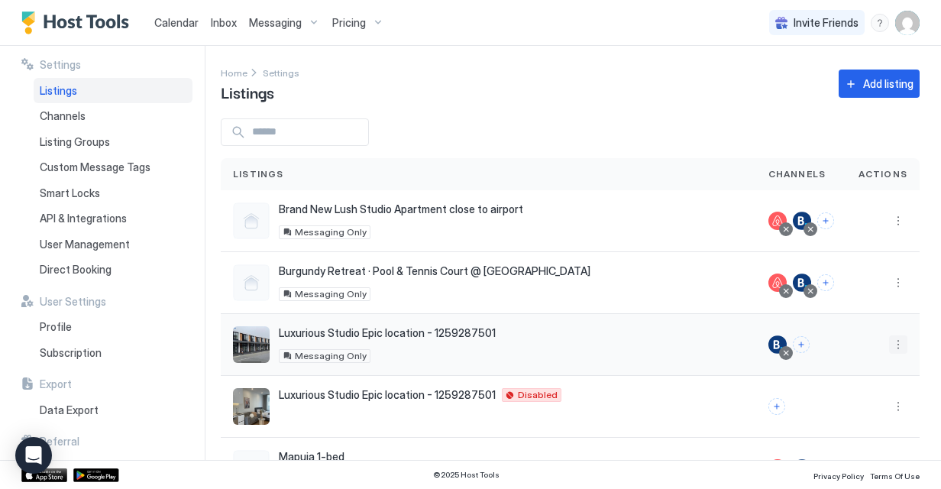
click at [889, 339] on button "More options" at bounding box center [898, 344] width 18 height 18
click at [859, 461] on div "Delete" at bounding box center [847, 463] width 105 height 24
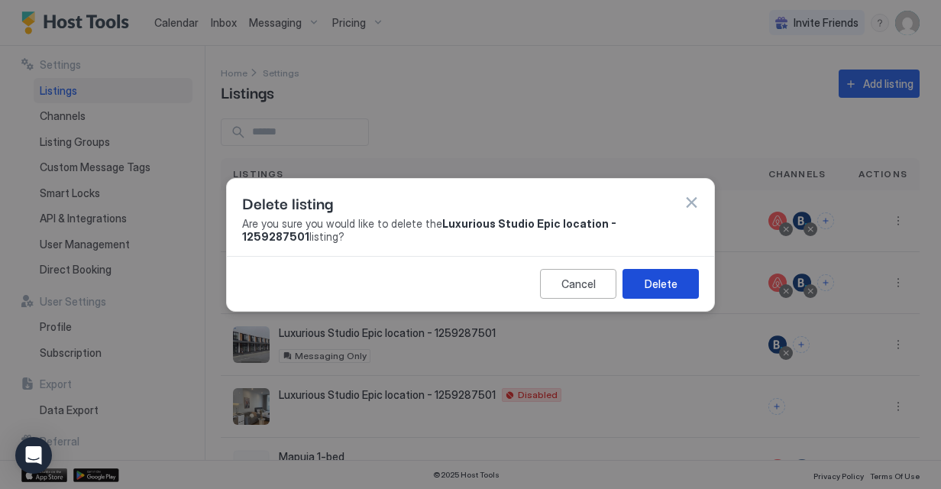
click at [674, 280] on div "Delete" at bounding box center [661, 284] width 33 height 16
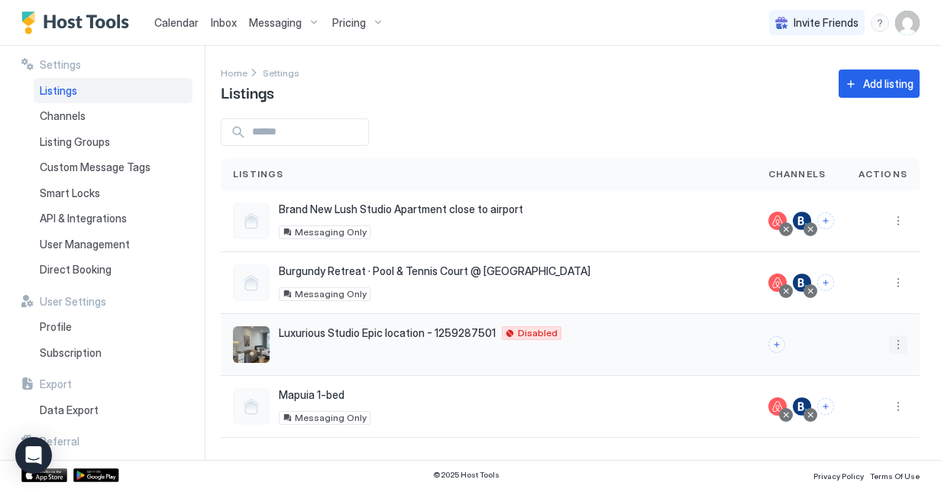
click at [897, 345] on button "More options" at bounding box center [898, 344] width 18 height 18
click at [858, 464] on div "Delete" at bounding box center [859, 463] width 105 height 24
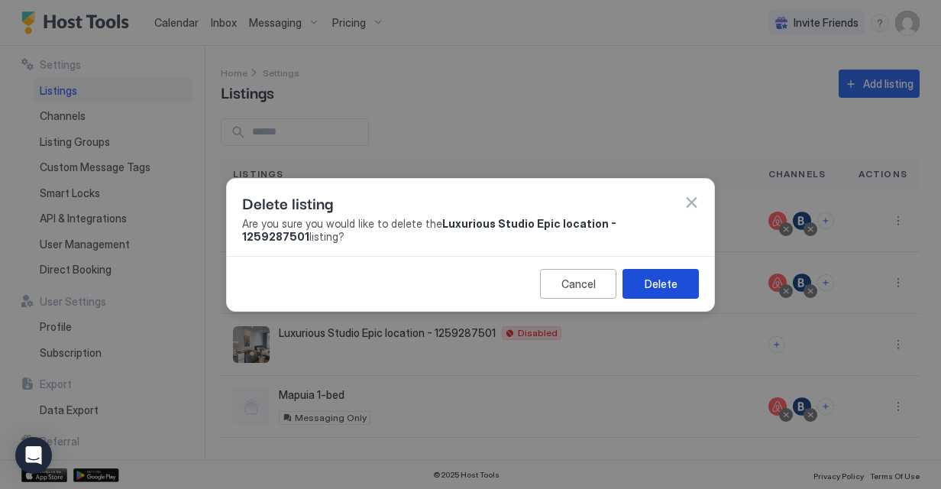
click at [671, 276] on div "Delete" at bounding box center [661, 284] width 33 height 16
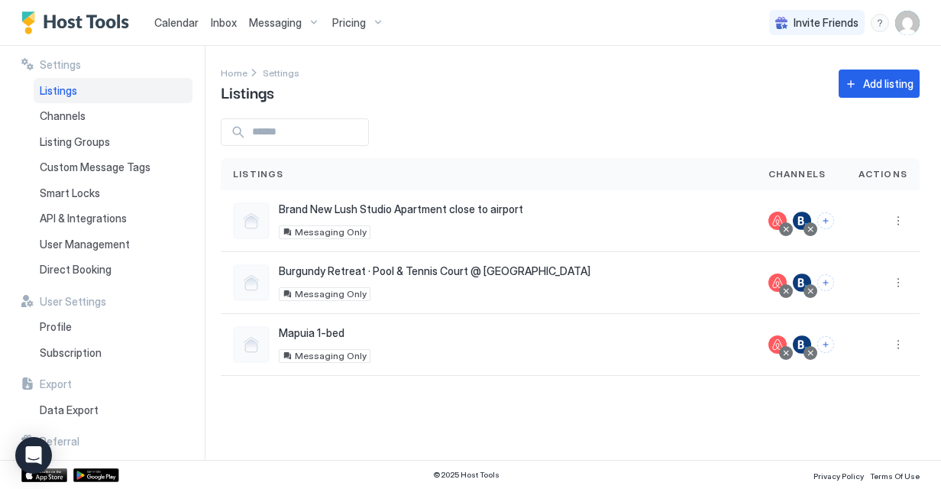
click at [257, 22] on span "Messaging" at bounding box center [275, 23] width 53 height 14
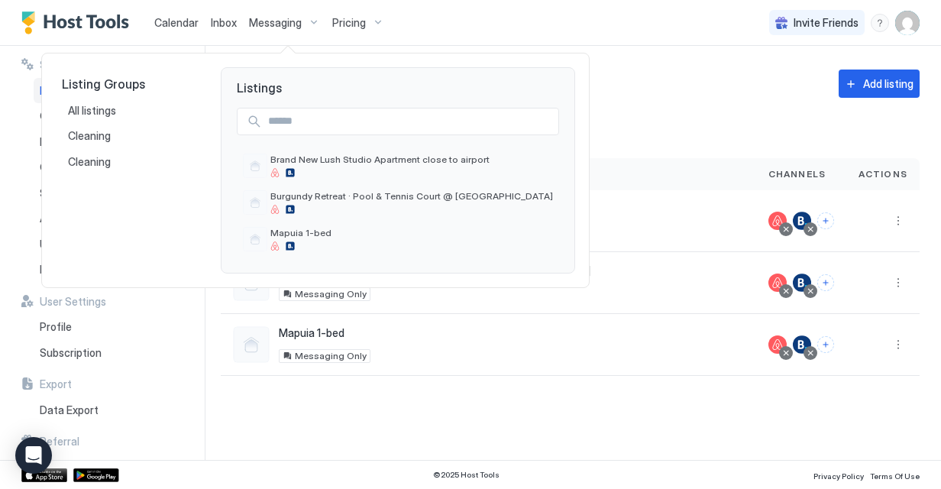
click at [267, 20] on div at bounding box center [470, 244] width 941 height 489
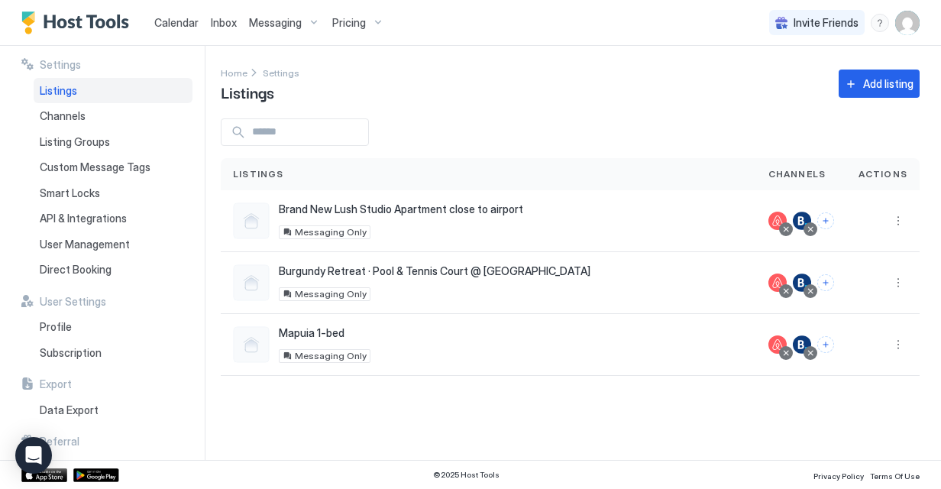
click at [185, 20] on span "Calendar" at bounding box center [176, 22] width 44 height 13
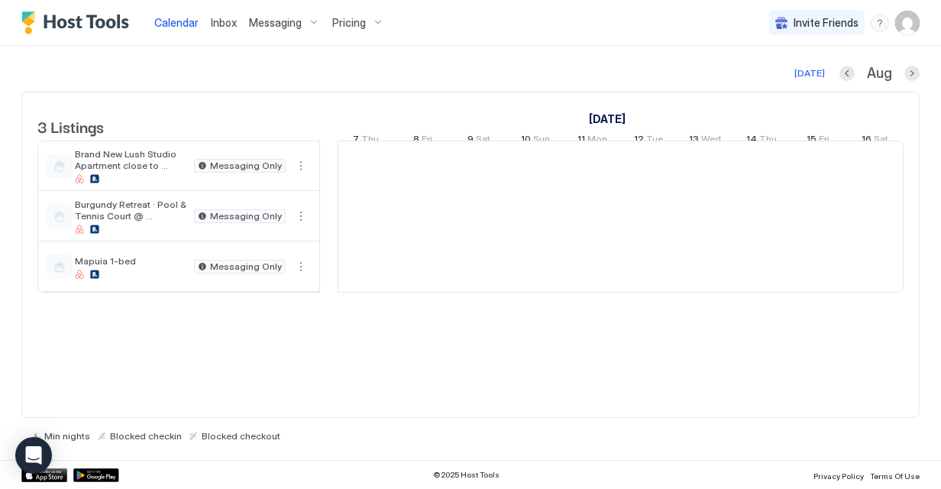
scroll to position [0, 849]
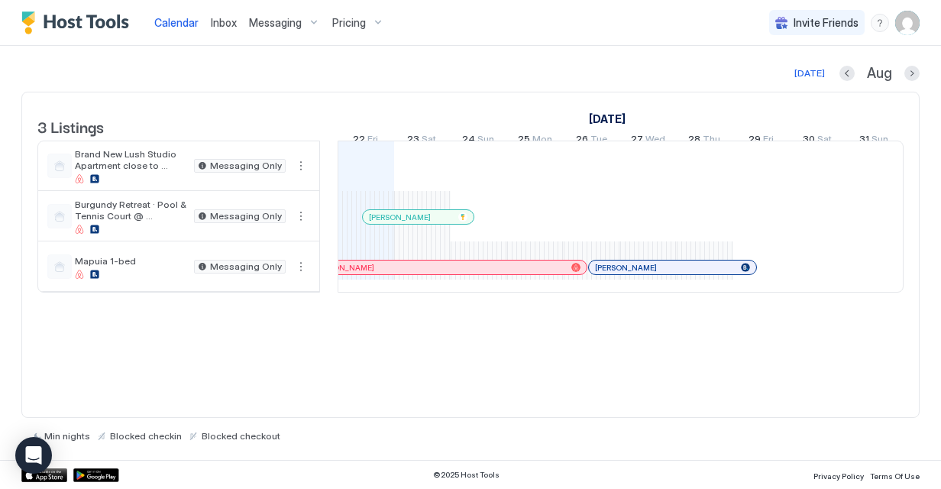
click at [905, 29] on img "User profile" at bounding box center [907, 23] width 24 height 24
click at [790, 93] on div "Settings" at bounding box center [822, 86] width 194 height 27
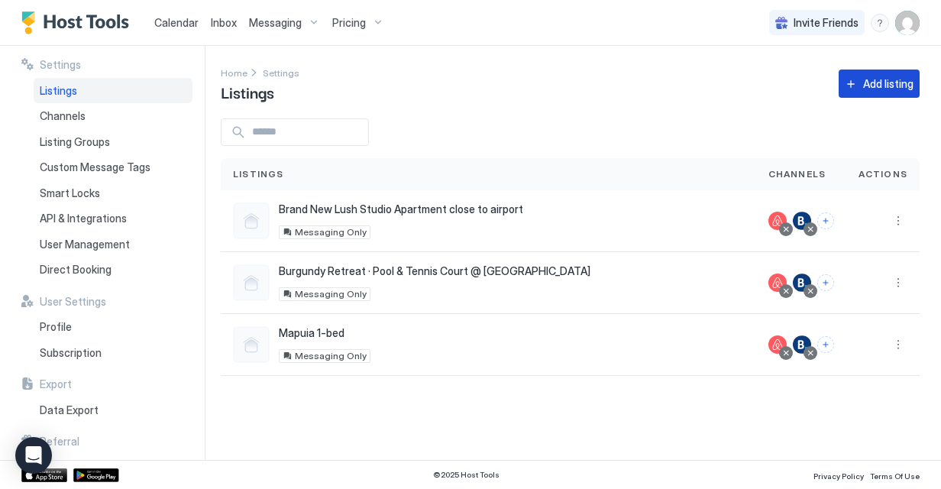
click at [907, 95] on button "Add listing" at bounding box center [879, 84] width 81 height 28
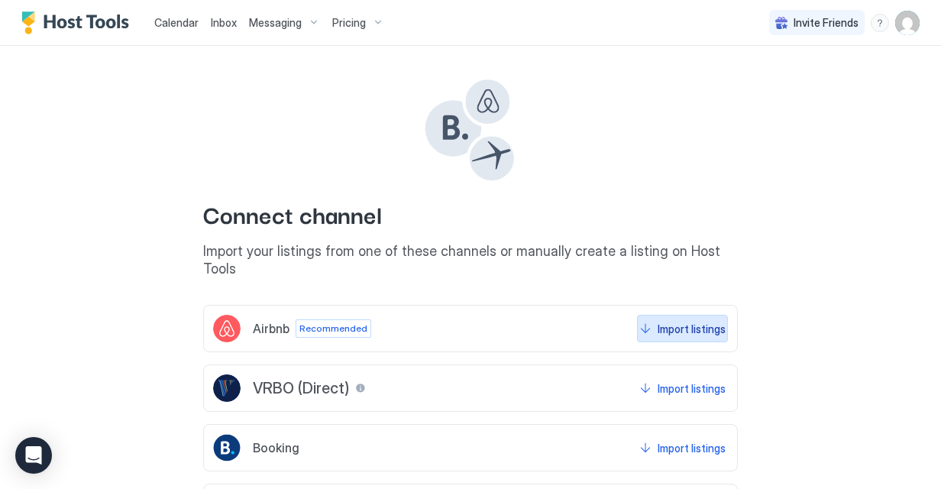
click at [663, 321] on div "Import listings" at bounding box center [692, 329] width 68 height 16
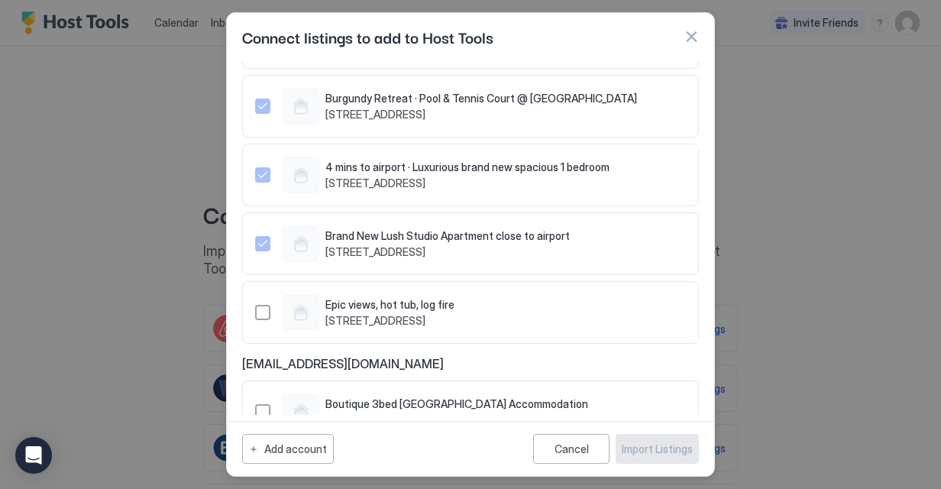
scroll to position [186, 0]
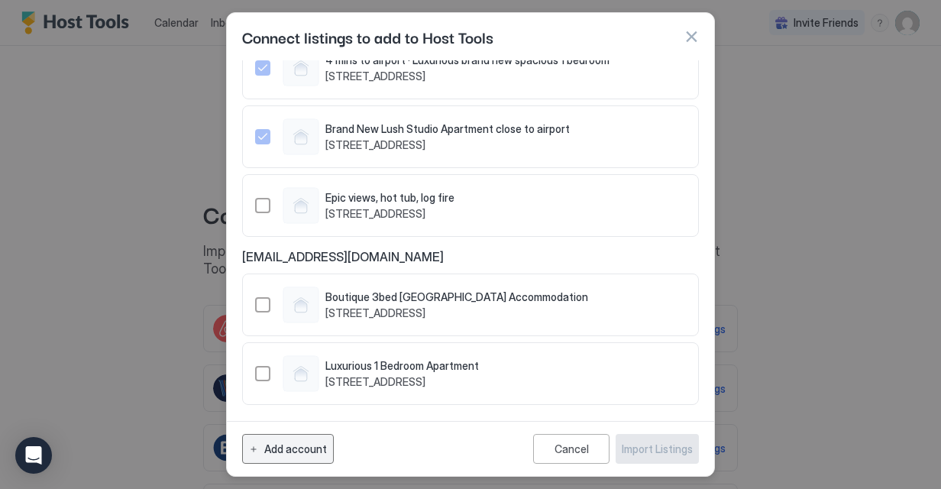
click at [289, 451] on div "Add account" at bounding box center [295, 449] width 63 height 16
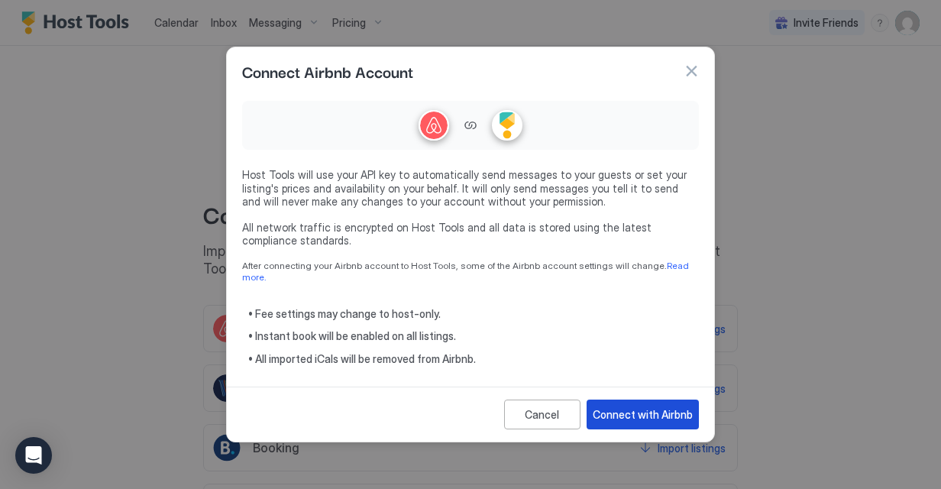
click at [617, 406] on div "Connect with Airbnb" at bounding box center [643, 414] width 100 height 16
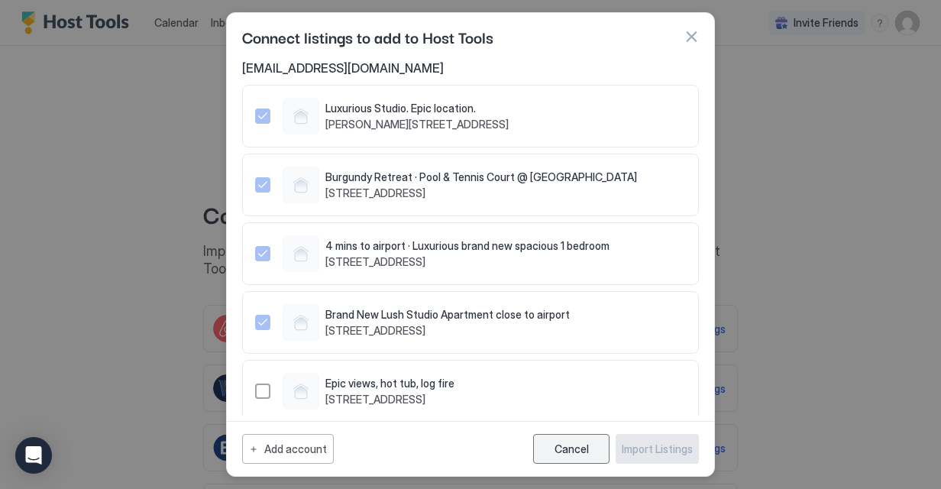
click at [582, 441] on button "Cancel" at bounding box center [571, 449] width 76 height 30
